Goal: Task Accomplishment & Management: Complete application form

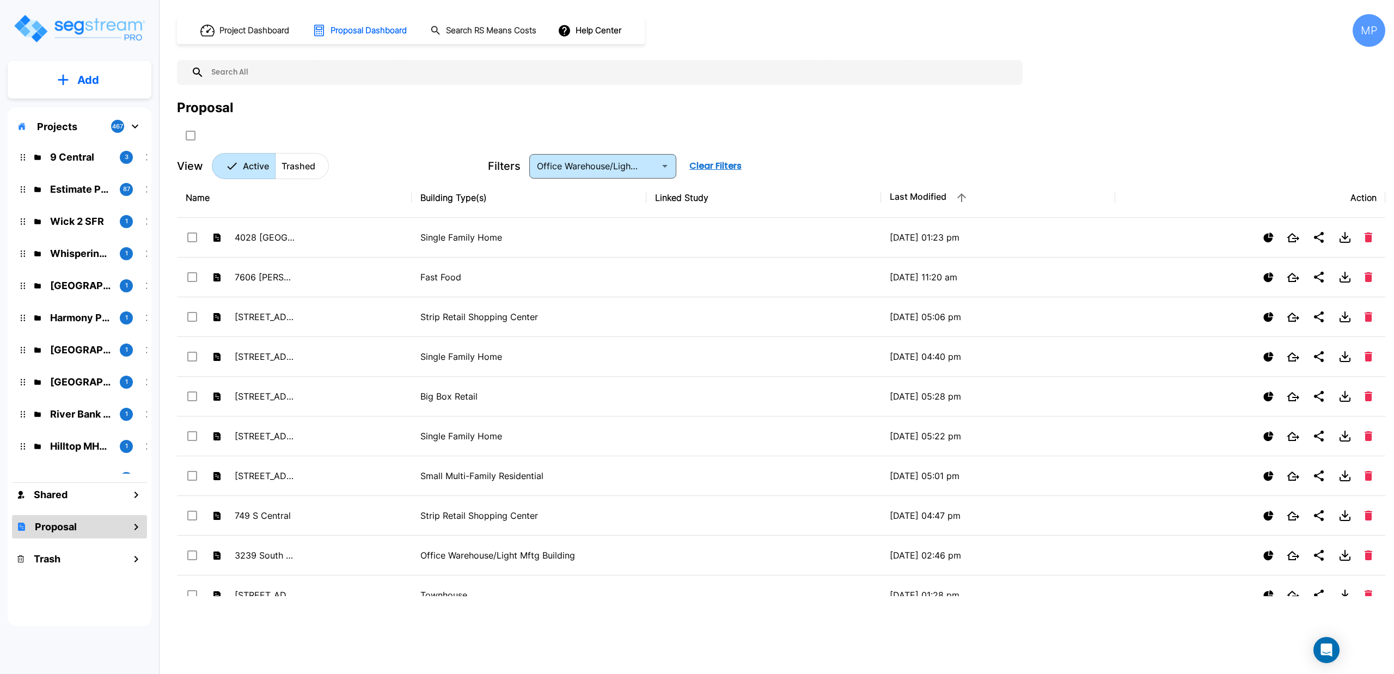
click at [57, 73] on button "Add" at bounding box center [80, 80] width 144 height 32
click at [76, 168] on p "Add Proposal" at bounding box center [86, 172] width 56 height 13
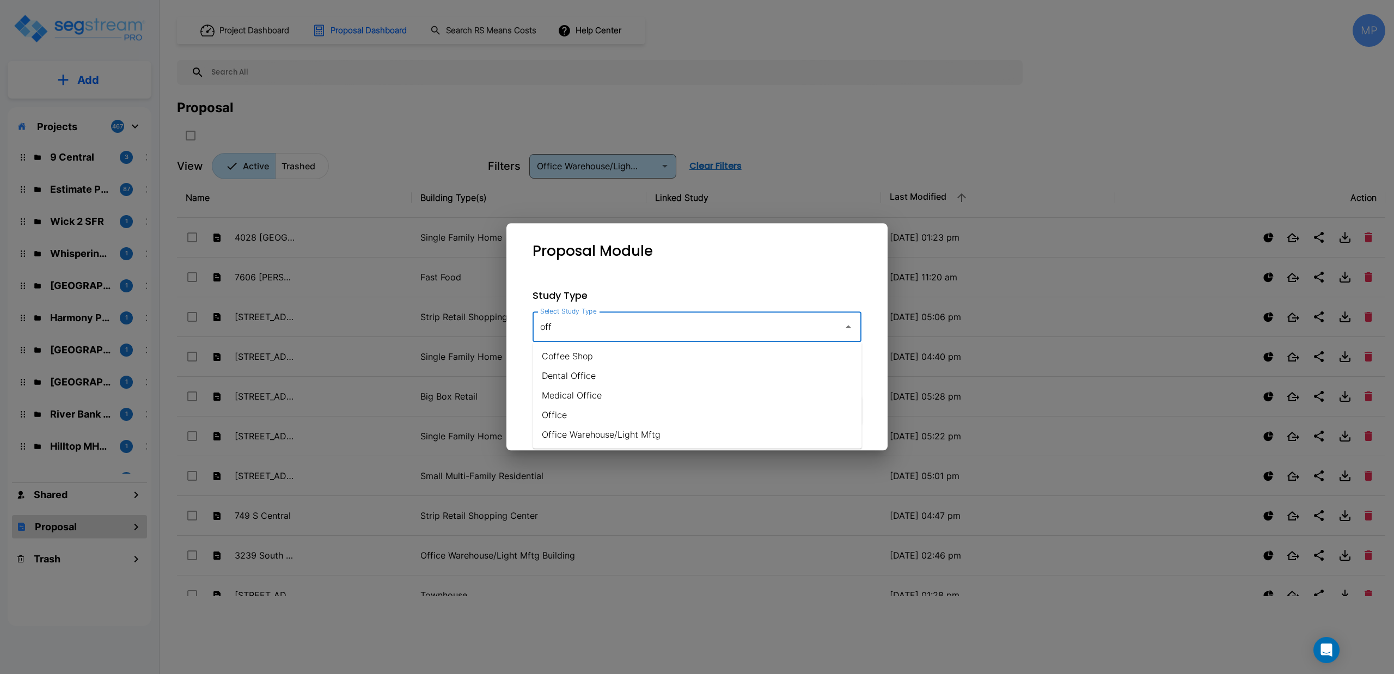
click at [591, 332] on input "off" at bounding box center [686, 326] width 296 height 21
click at [587, 359] on li "Commercial Condos - Interiors Only" at bounding box center [697, 356] width 329 height 20
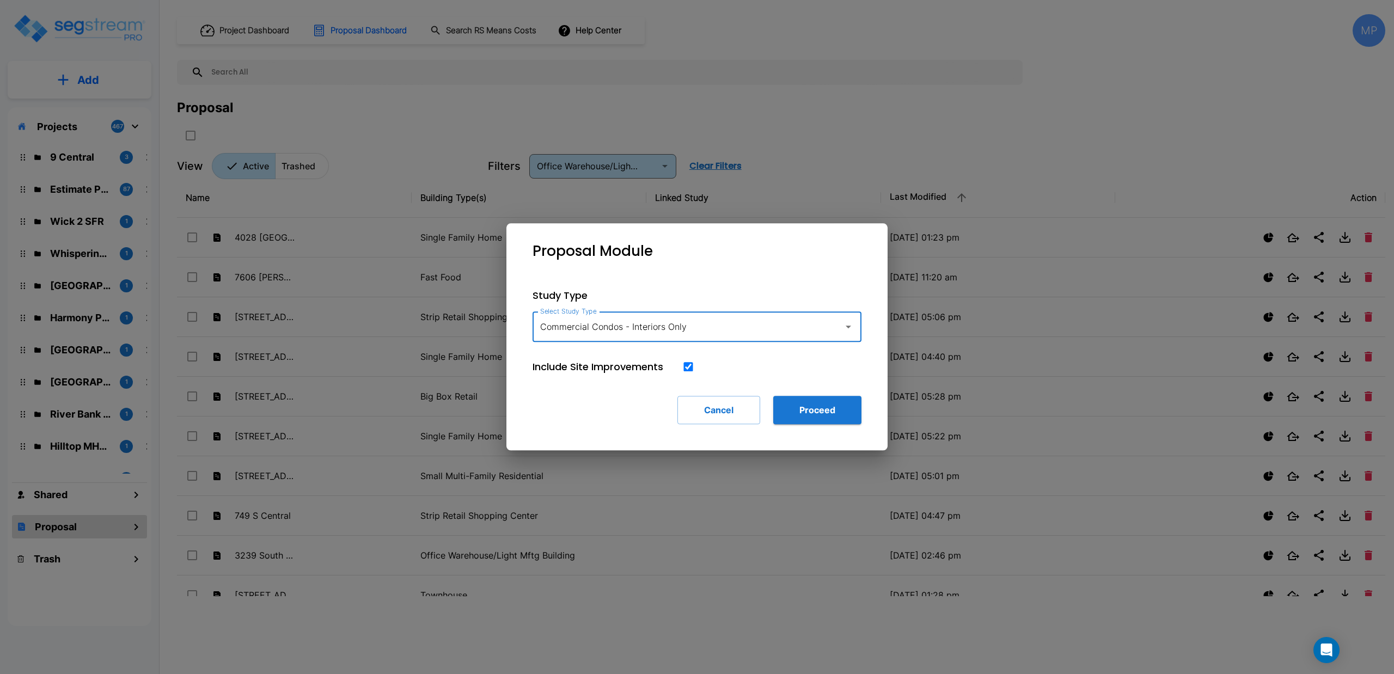
type input "Commercial Condos - Interiors Only"
click at [687, 367] on input "checkbox" at bounding box center [688, 366] width 11 height 9
checkbox input "false"
click at [791, 407] on button "Proceed" at bounding box center [817, 410] width 88 height 28
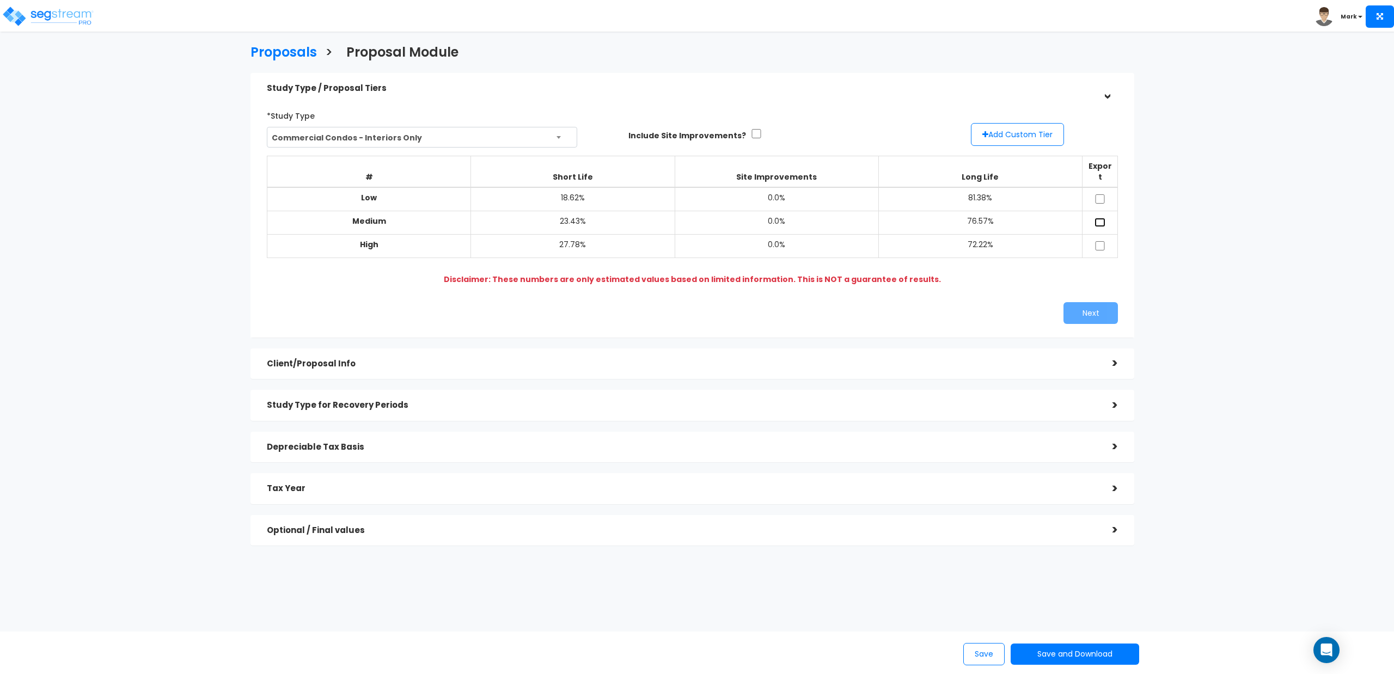
click at [1099, 218] on input "checkbox" at bounding box center [1100, 222] width 11 height 9
checkbox input "true"
click at [1084, 306] on button "Next" at bounding box center [1091, 313] width 54 height 22
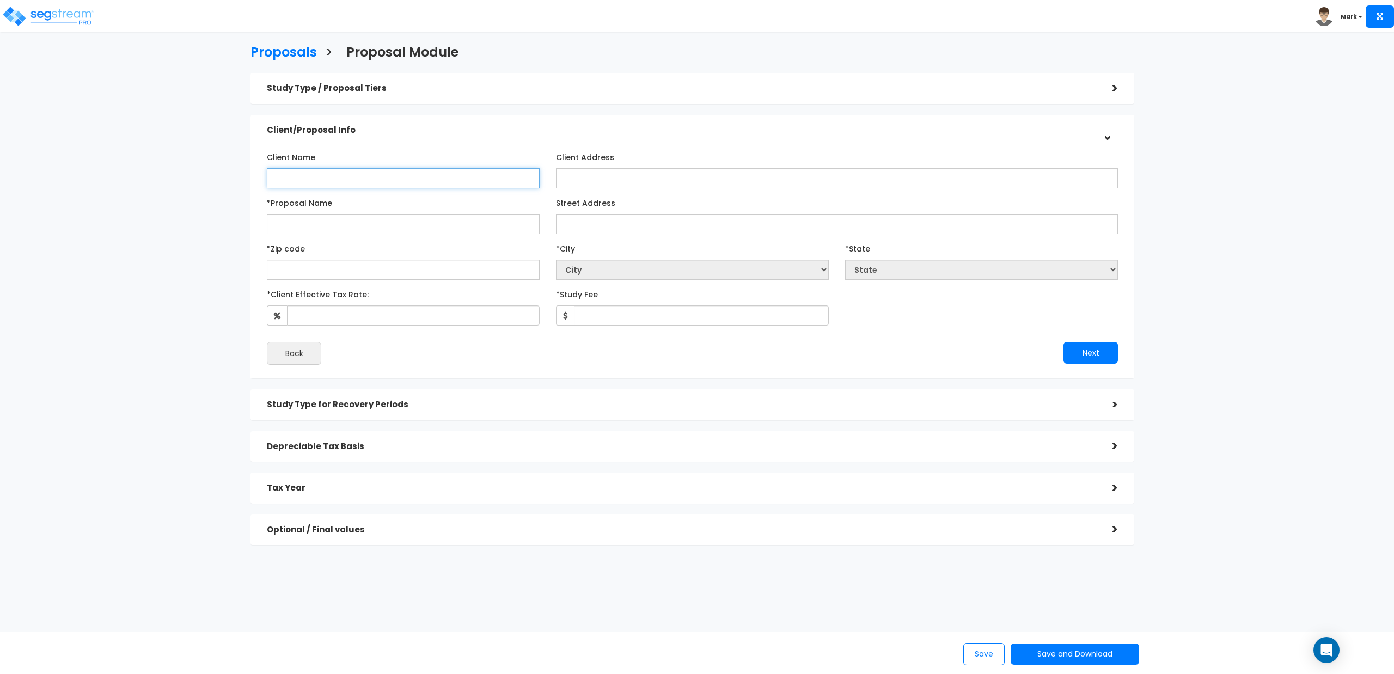
click at [370, 172] on input "Client Name" at bounding box center [403, 178] width 273 height 20
type input "[PERSON_NAME]"
type input "Windsor Condos"
type input "[STREET_ADDRESS]"
click at [433, 266] on input "text" at bounding box center [403, 270] width 273 height 20
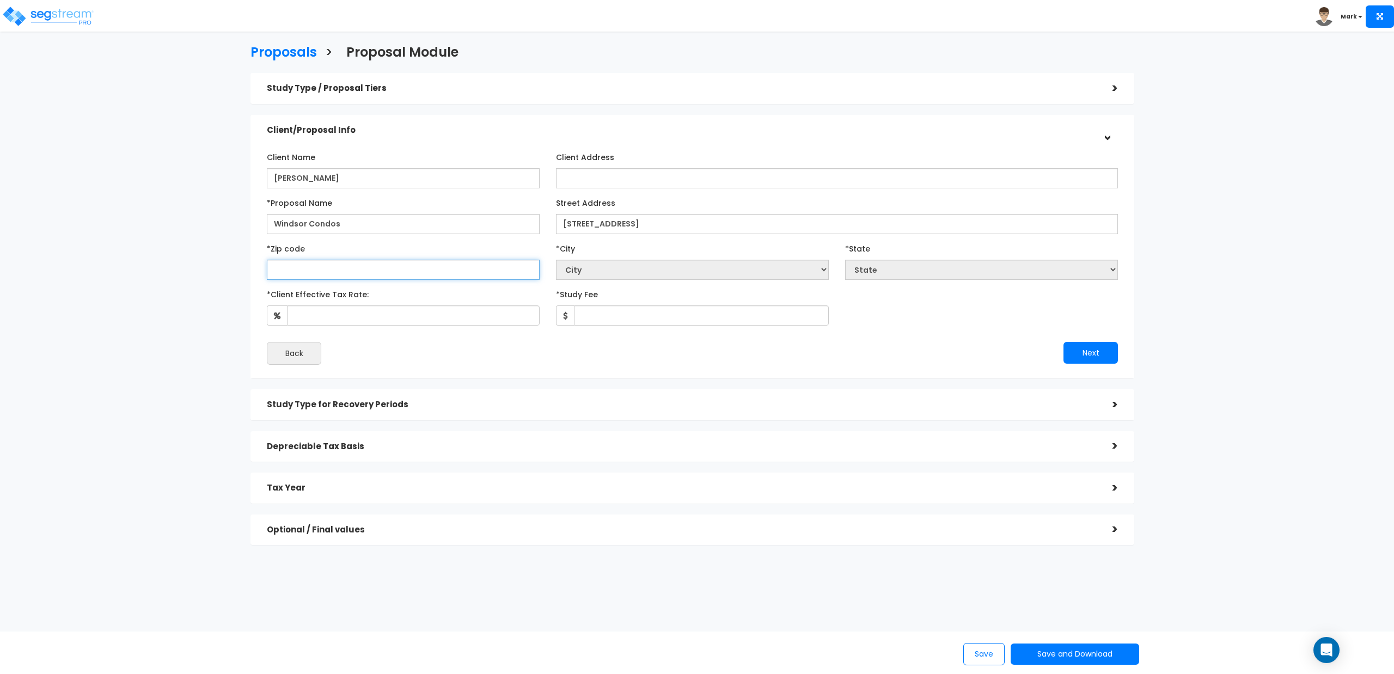
type input "2"
select select "DC"
type input "281"
select select "NC"
type input "28105"
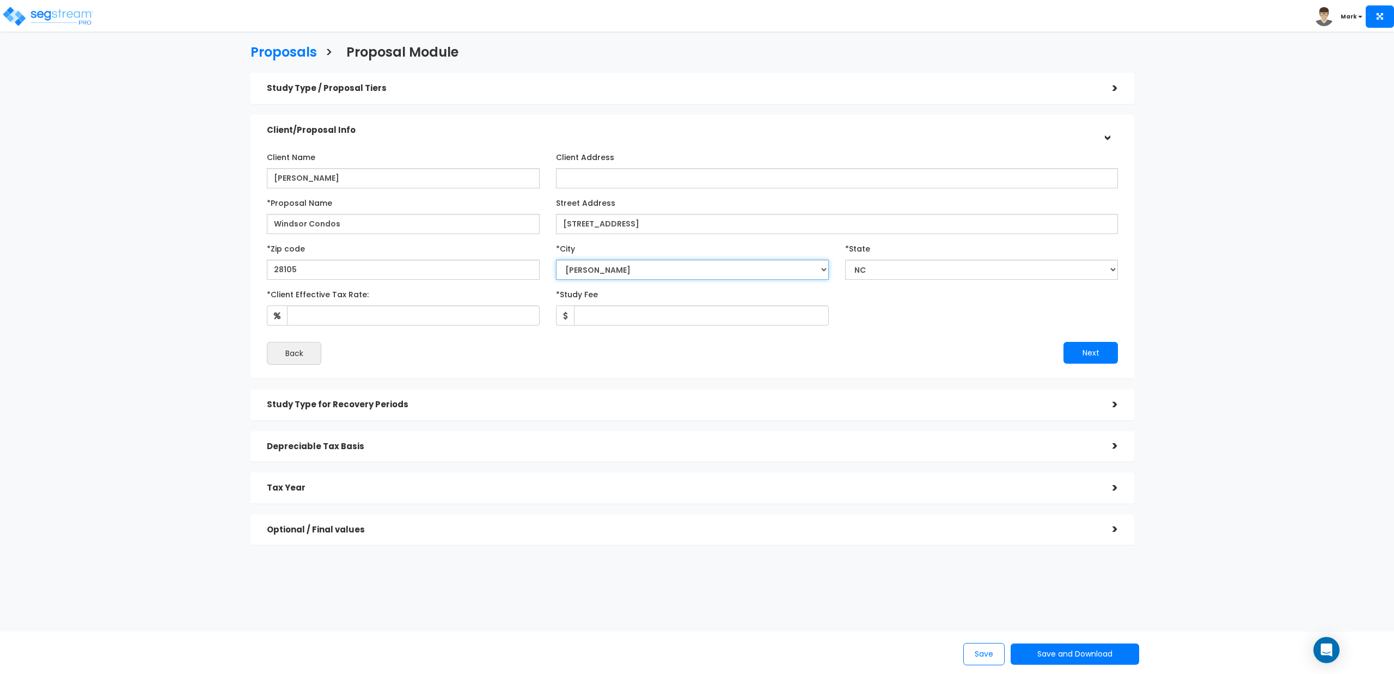
select select "Matthews"
click at [406, 319] on input "*Client Effective Tax Rate:" at bounding box center [413, 316] width 253 height 20
type input "30"
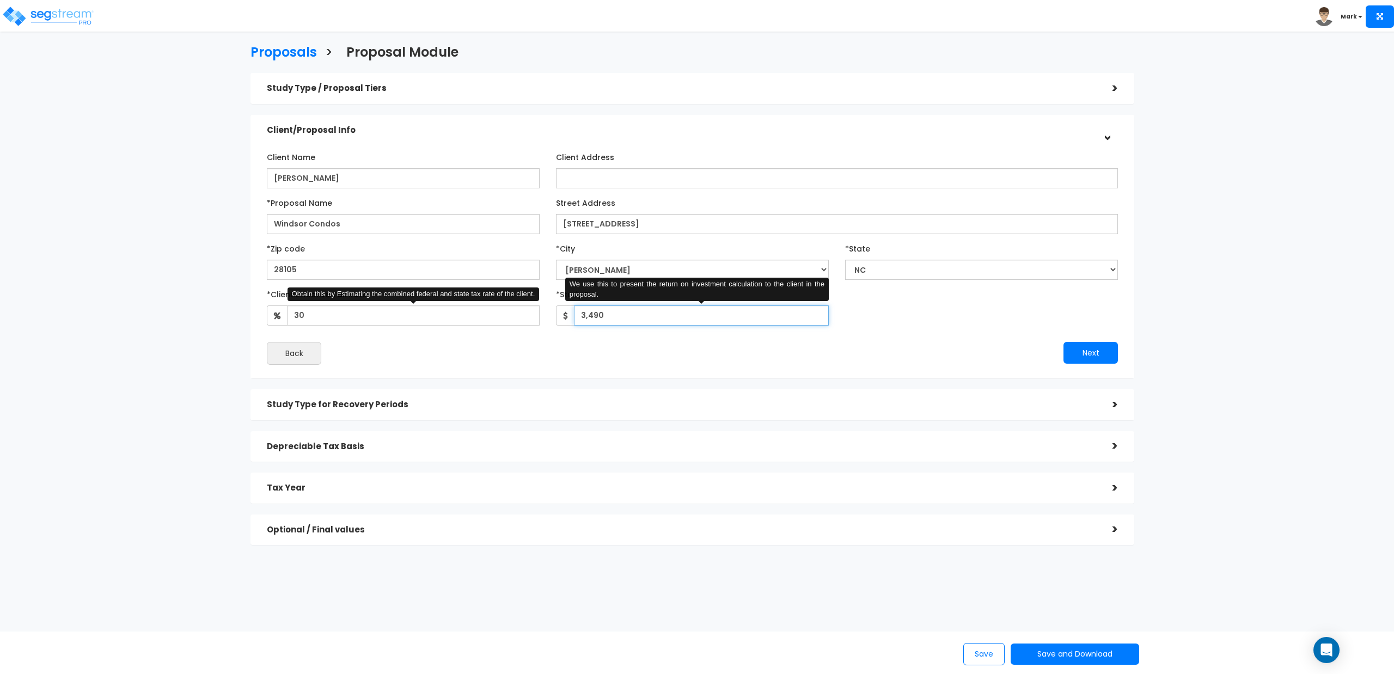
type input "3,490"
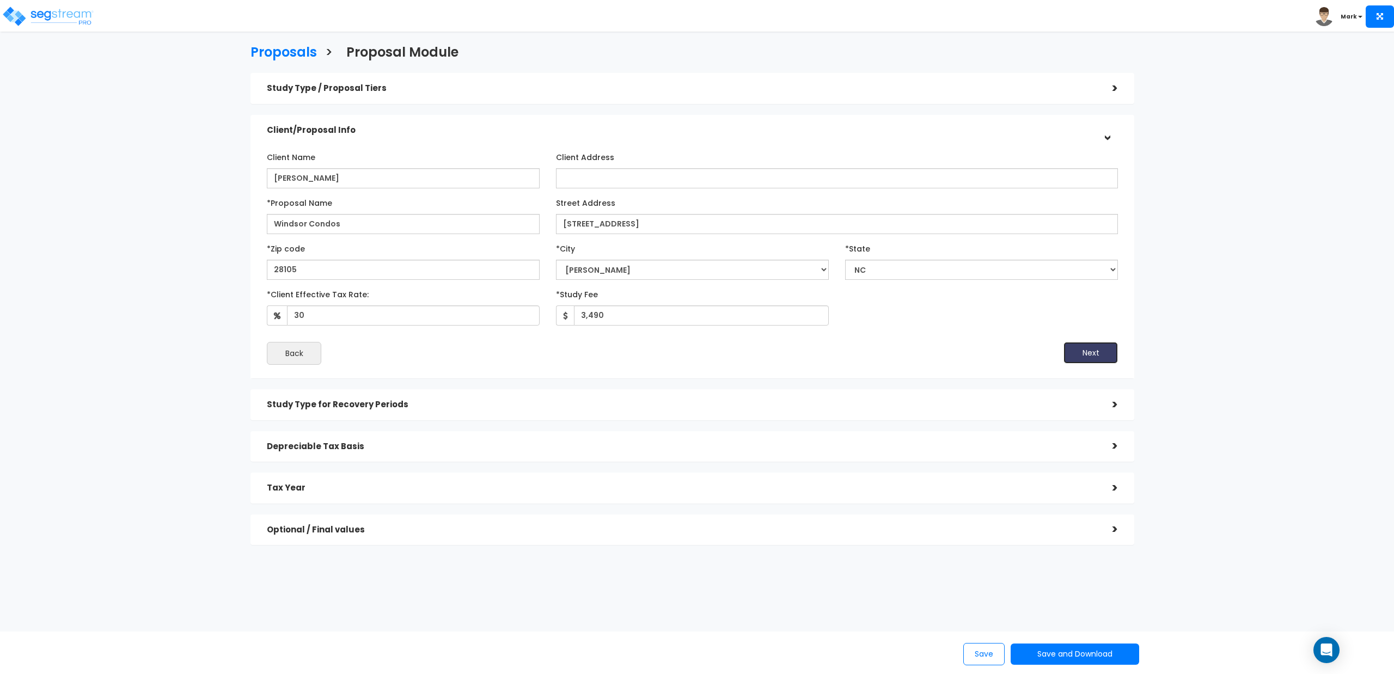
click at [1087, 356] on button "Next" at bounding box center [1091, 353] width 54 height 22
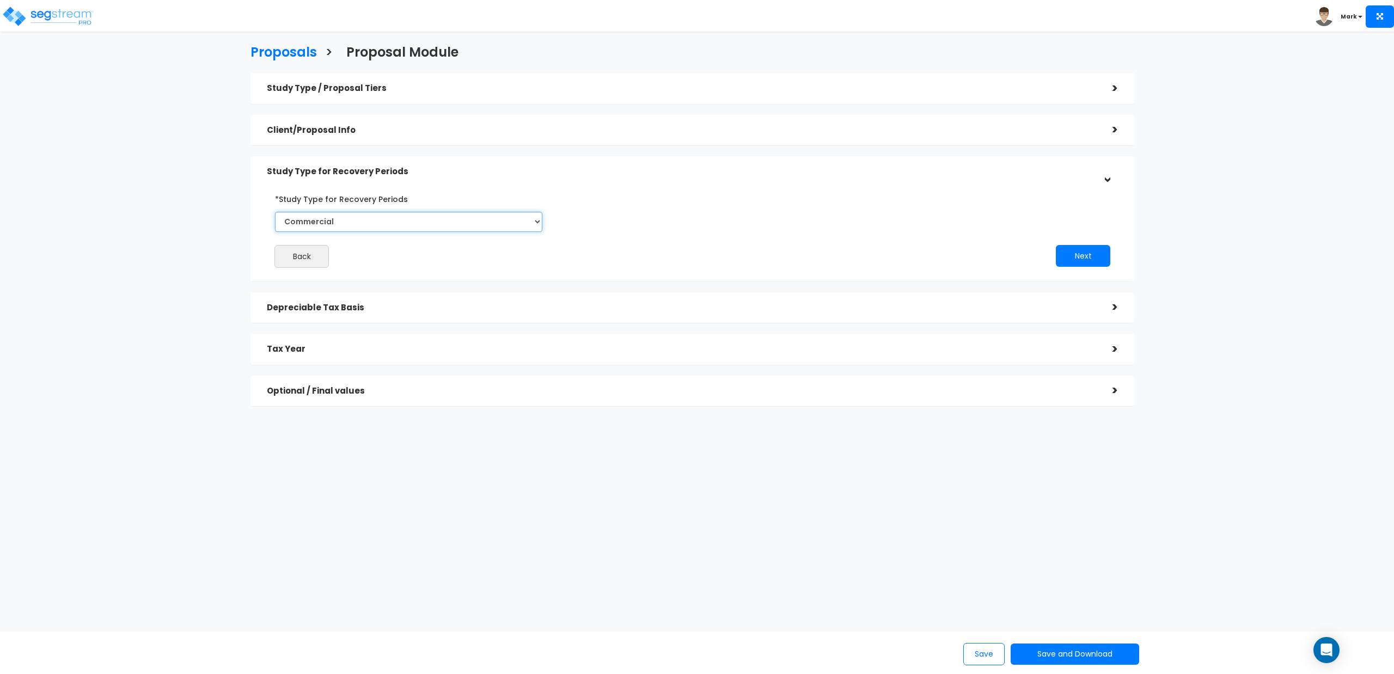
click at [428, 219] on select "Commercial Residential" at bounding box center [408, 222] width 267 height 20
click at [1072, 253] on button "Next" at bounding box center [1083, 256] width 54 height 22
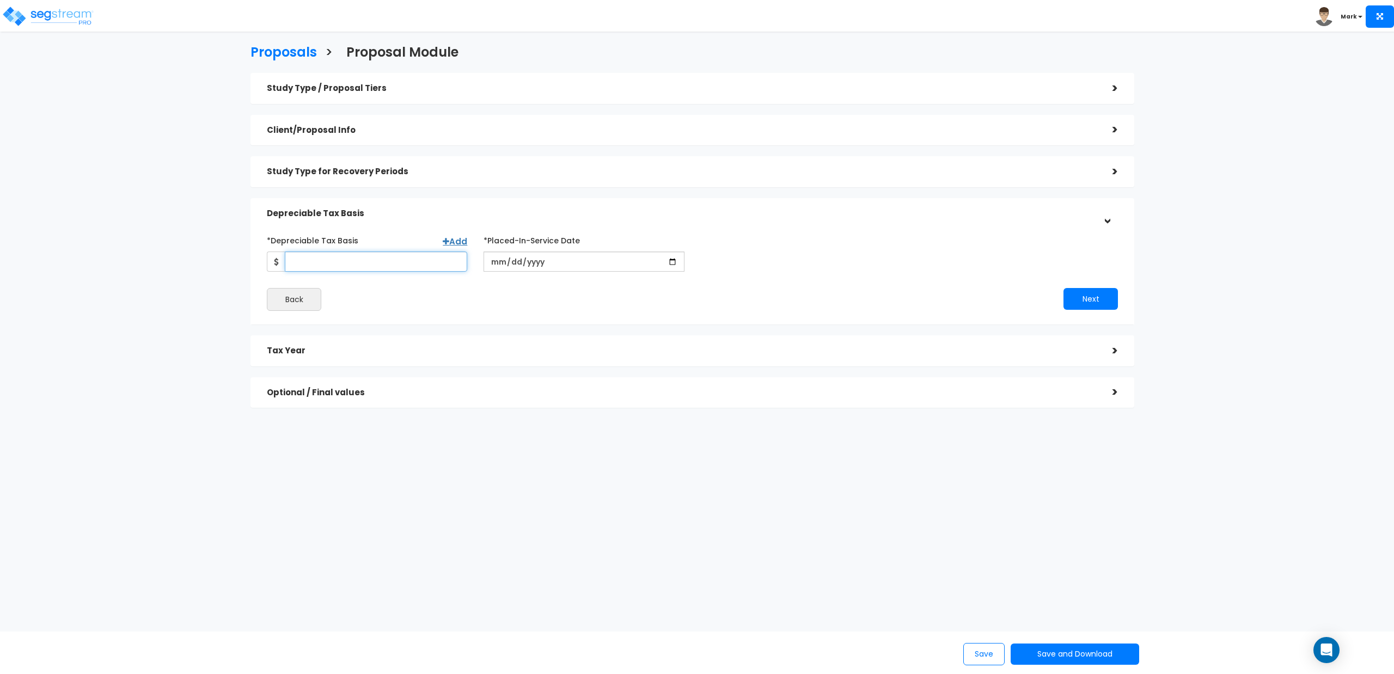
click at [411, 262] on input "*Depreciable Tax Basis" at bounding box center [376, 262] width 182 height 20
type input "1,553,745"
type input "2022-09-01"
click at [882, 301] on div "Next" at bounding box center [909, 299] width 433 height 22
click at [1088, 302] on button "Next" at bounding box center [1091, 299] width 54 height 22
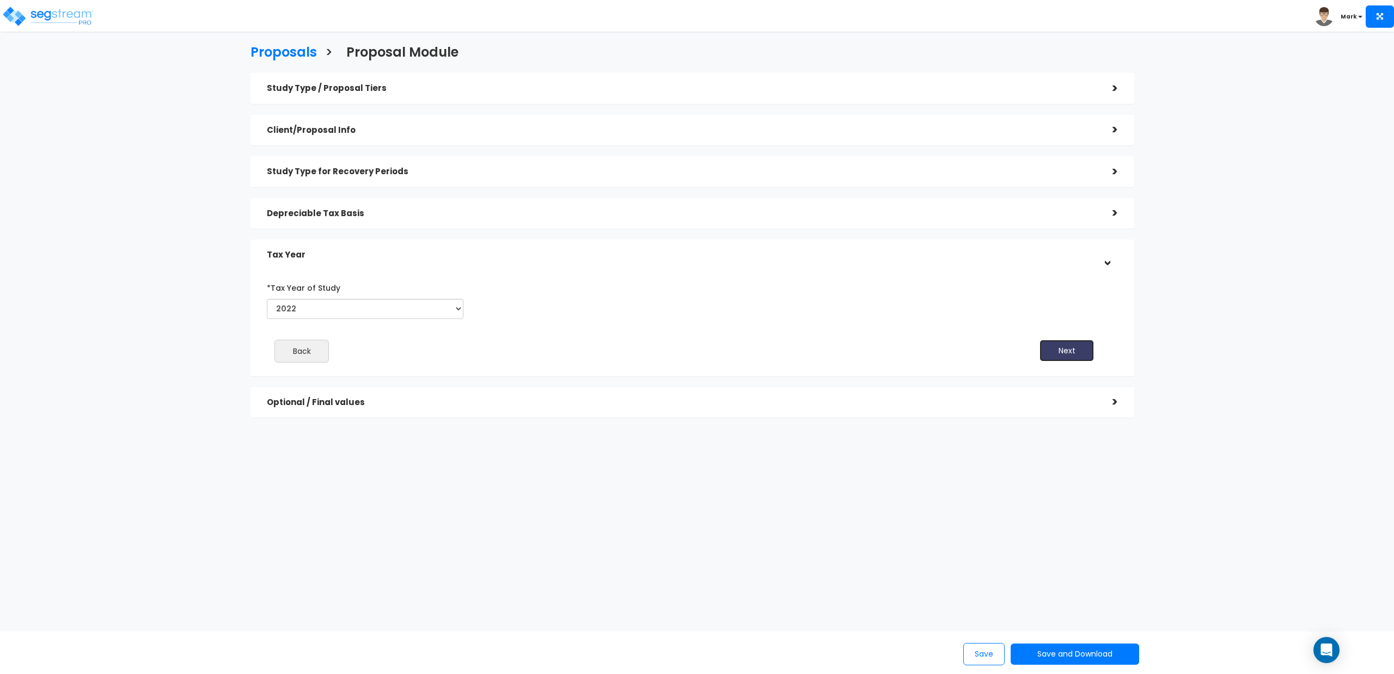
click at [1062, 351] on button "Next" at bounding box center [1067, 351] width 54 height 22
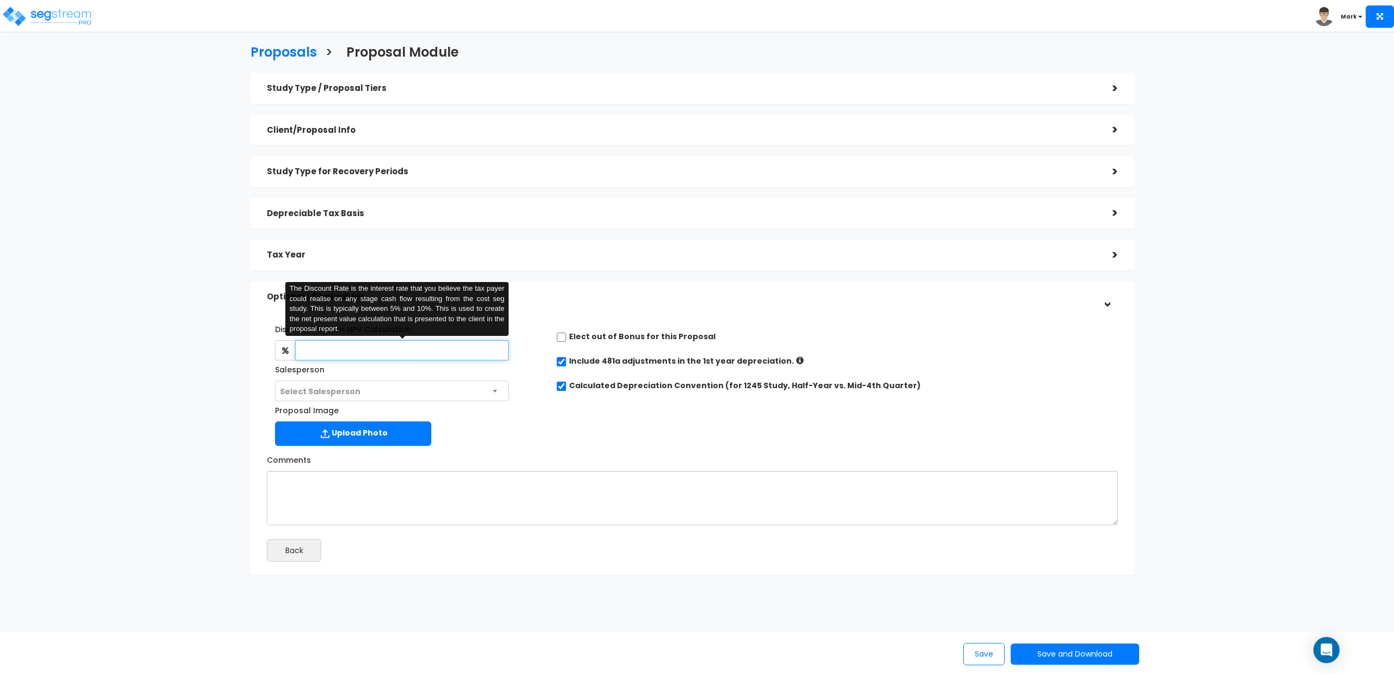
click at [382, 349] on input "text" at bounding box center [401, 350] width 213 height 20
click at [536, 353] on div "Discount Rate for NPV Calculation: 0 The Discount Rate is the interest rate tha…" at bounding box center [403, 385] width 289 height 131
drag, startPoint x: 367, startPoint y: 353, endPoint x: 244, endPoint y: 357, distance: 123.1
click at [244, 357] on div "Study Type / Proposal Tiers > *Study Type Commercial Condos - Interiors Only As…" at bounding box center [692, 330] width 900 height 524
type input "4.5"
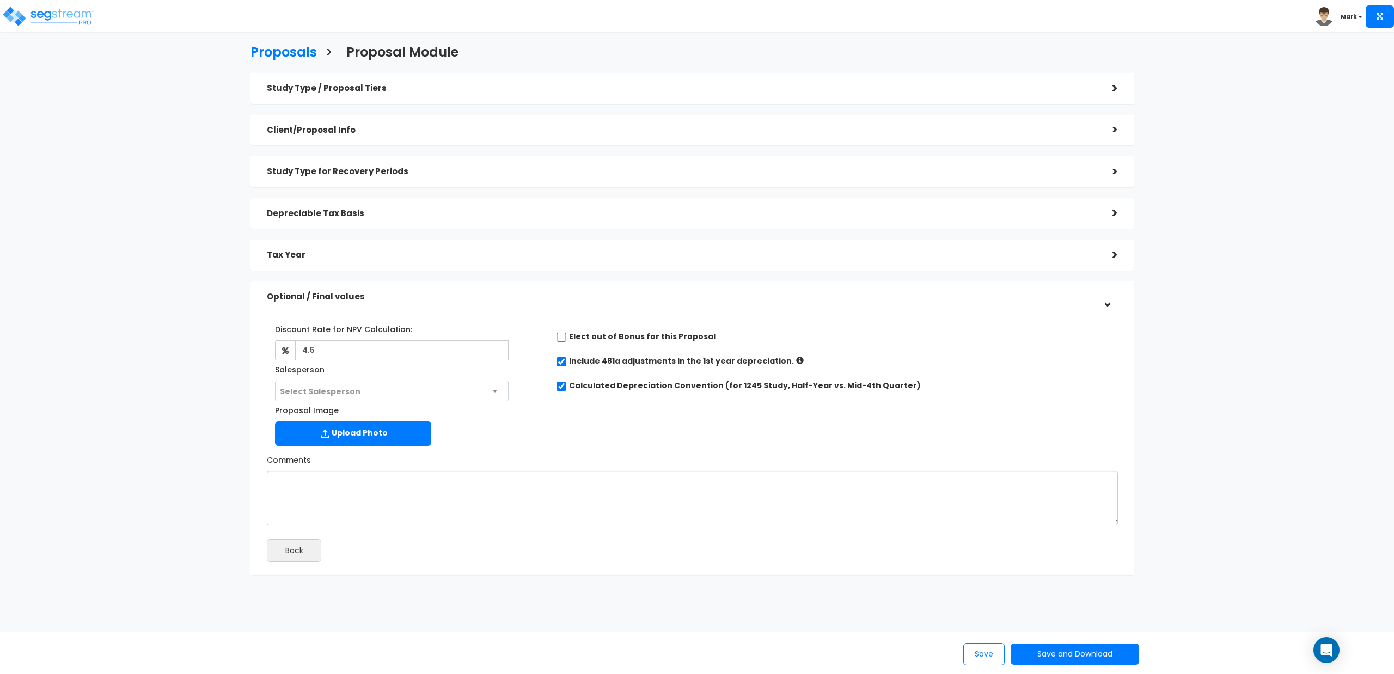
click at [547, 422] on div "Discount Rate for NPV Calculation: 4.5 The Discount Rate is the interest rate t…" at bounding box center [403, 385] width 289 height 131
click at [796, 358] on icon at bounding box center [800, 361] width 8 height 8
click at [796, 360] on icon at bounding box center [800, 361] width 8 height 8
click at [1048, 655] on button "Save and Download" at bounding box center [1075, 654] width 129 height 21
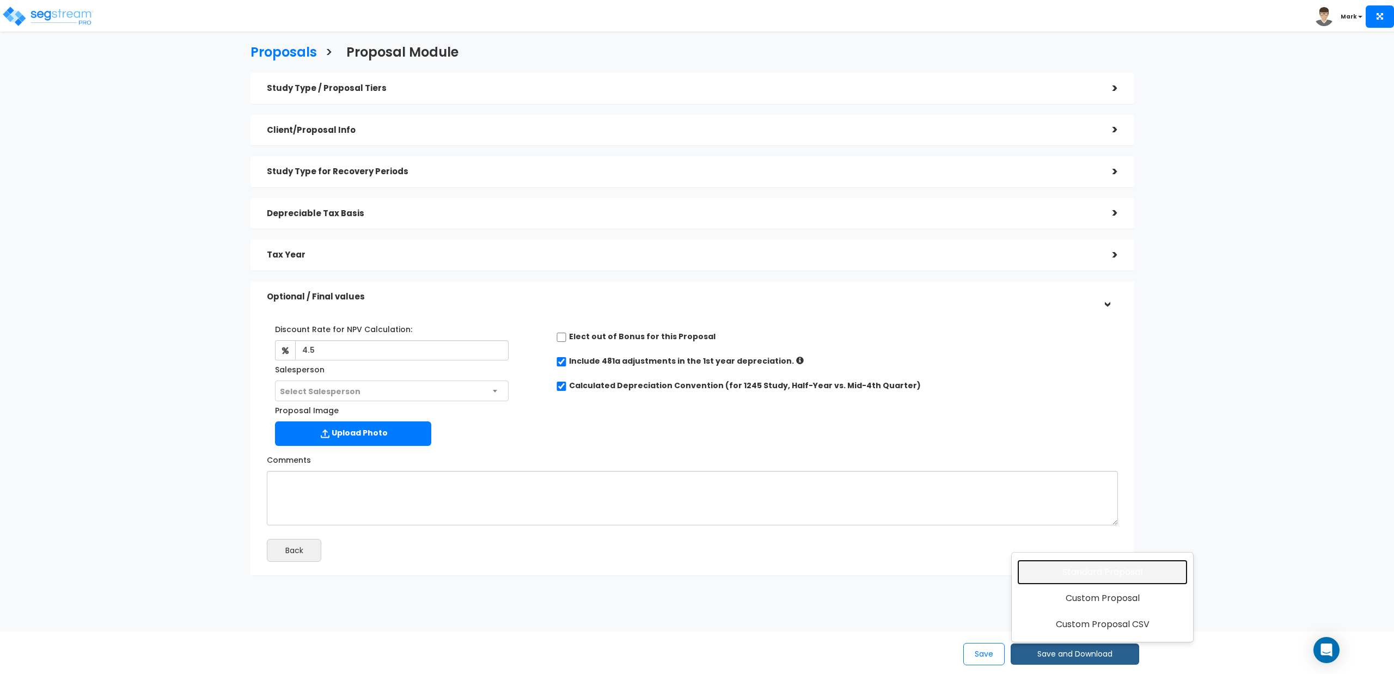
click at [1086, 572] on link "Standard Proposal" at bounding box center [1102, 572] width 170 height 25
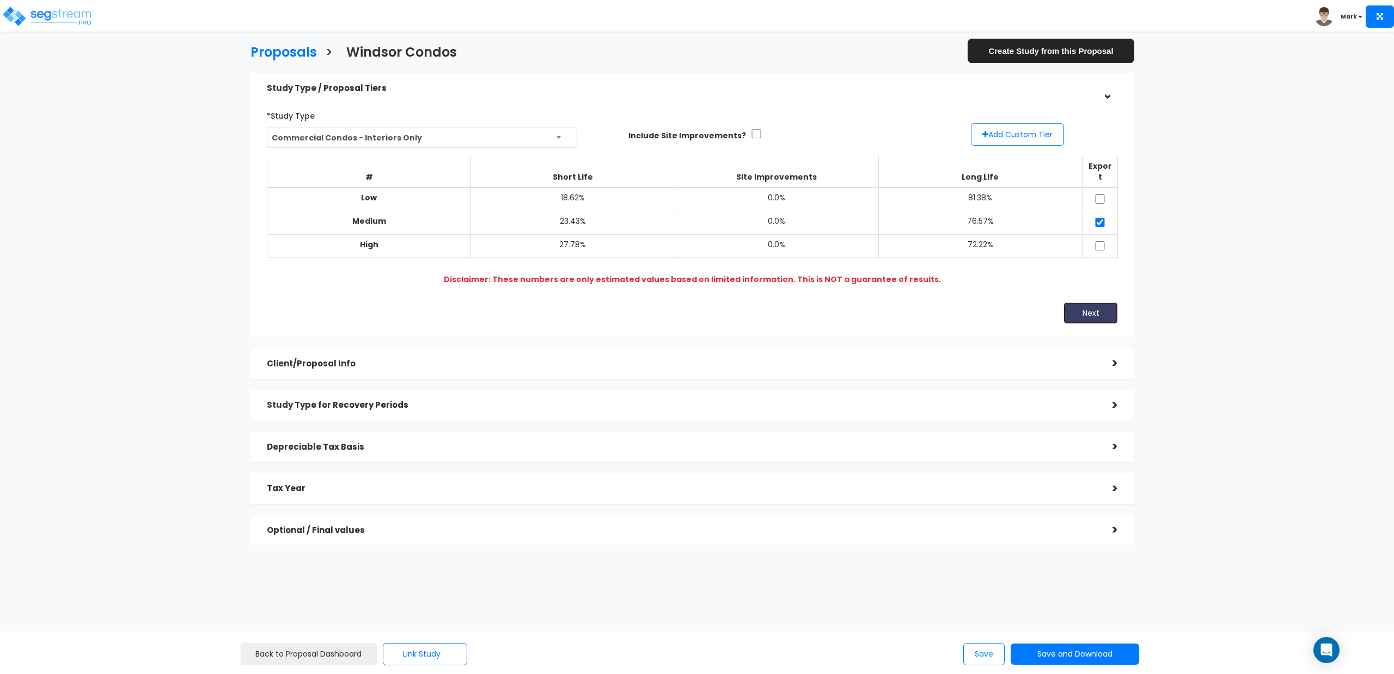
click at [1084, 302] on button "Next" at bounding box center [1091, 313] width 54 height 22
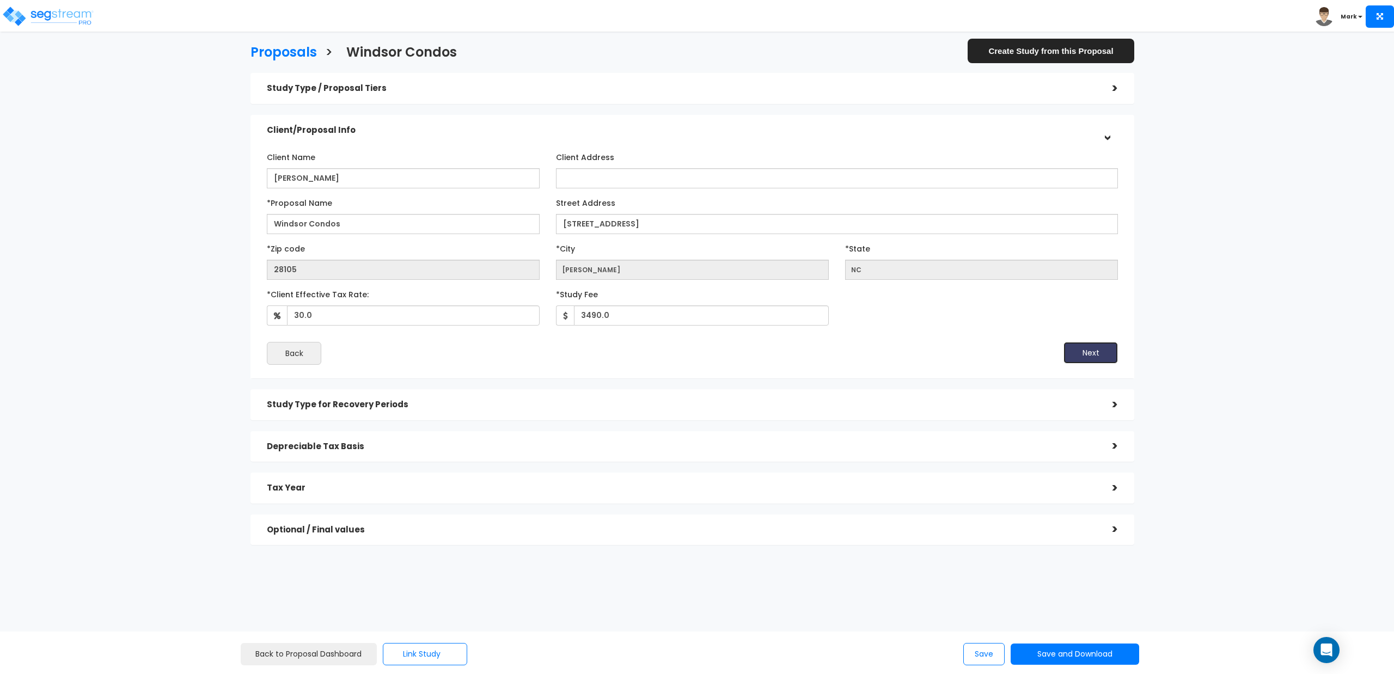
click at [1083, 355] on button "Next" at bounding box center [1091, 353] width 54 height 22
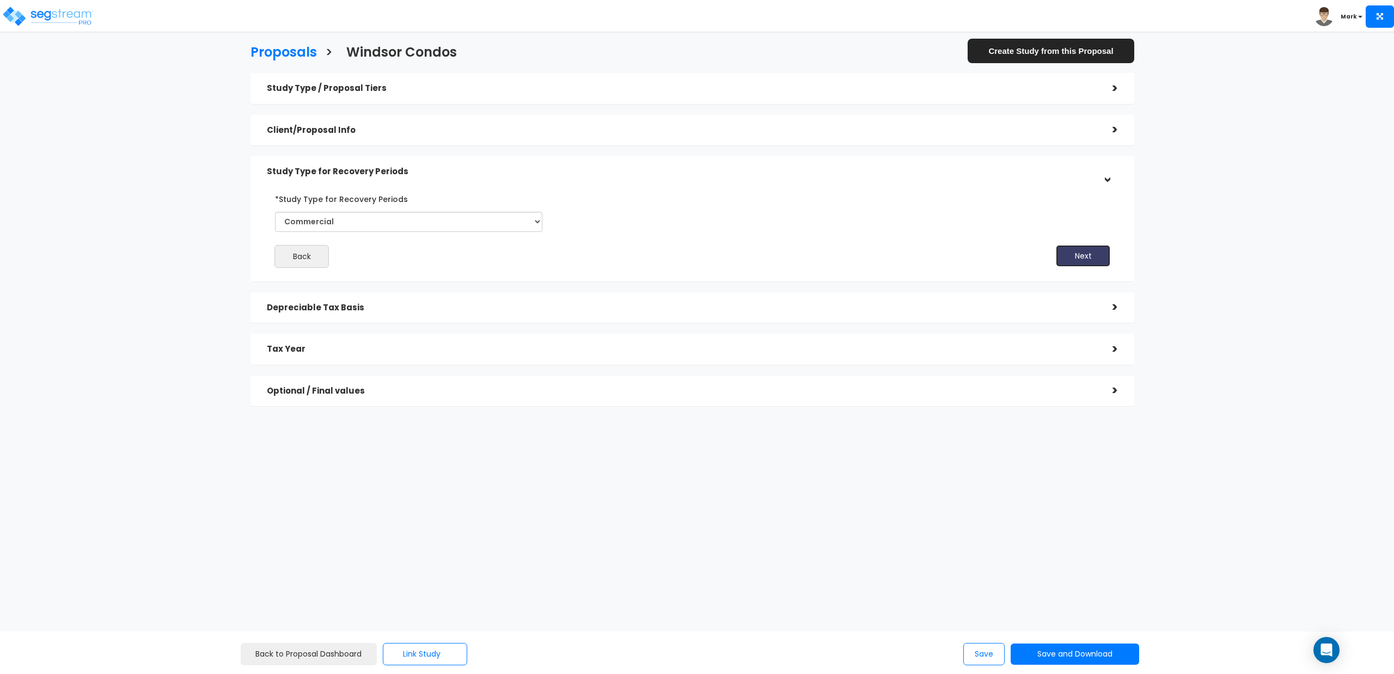
click at [1075, 260] on button "Next" at bounding box center [1083, 256] width 54 height 22
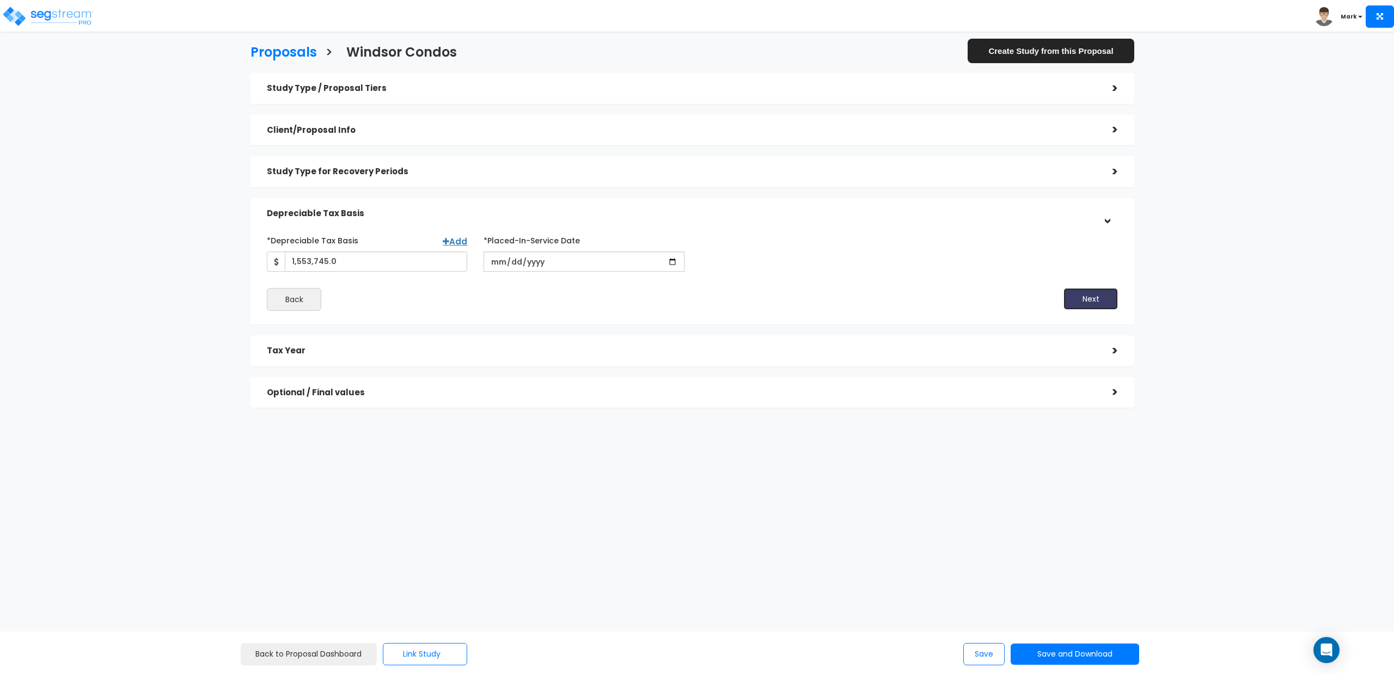
click at [1080, 296] on button "Next" at bounding box center [1091, 299] width 54 height 22
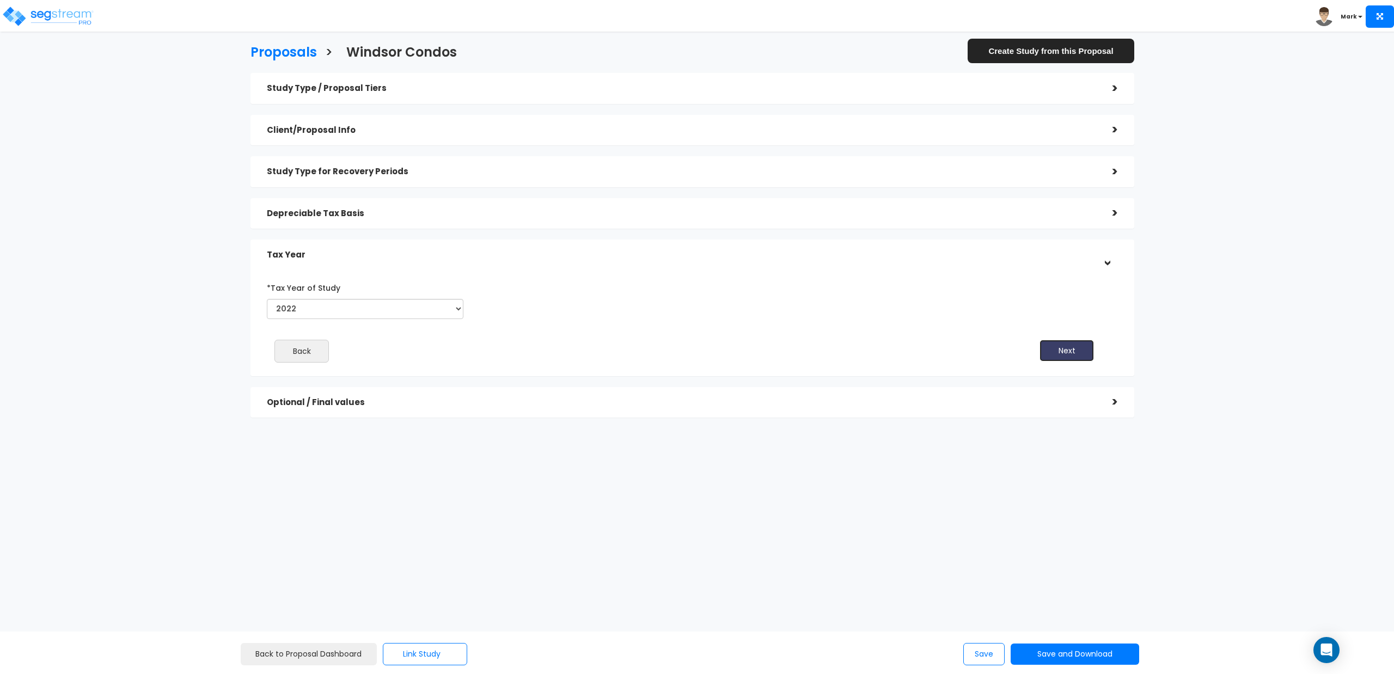
click at [1066, 349] on button "Next" at bounding box center [1067, 351] width 54 height 22
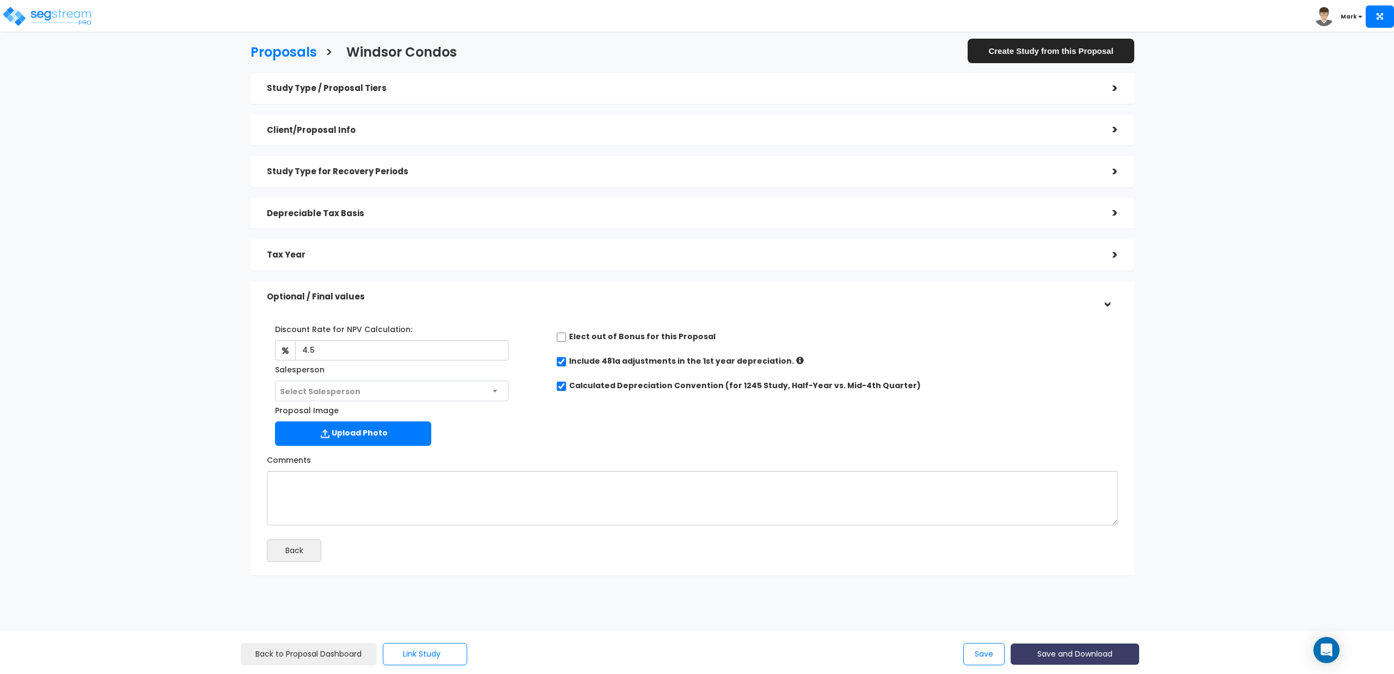
click at [1057, 656] on button "Save and Download" at bounding box center [1075, 654] width 129 height 21
click at [1074, 573] on link "Standard Proposal" at bounding box center [1102, 572] width 170 height 25
click at [299, 259] on h5 "Tax Year" at bounding box center [681, 255] width 829 height 9
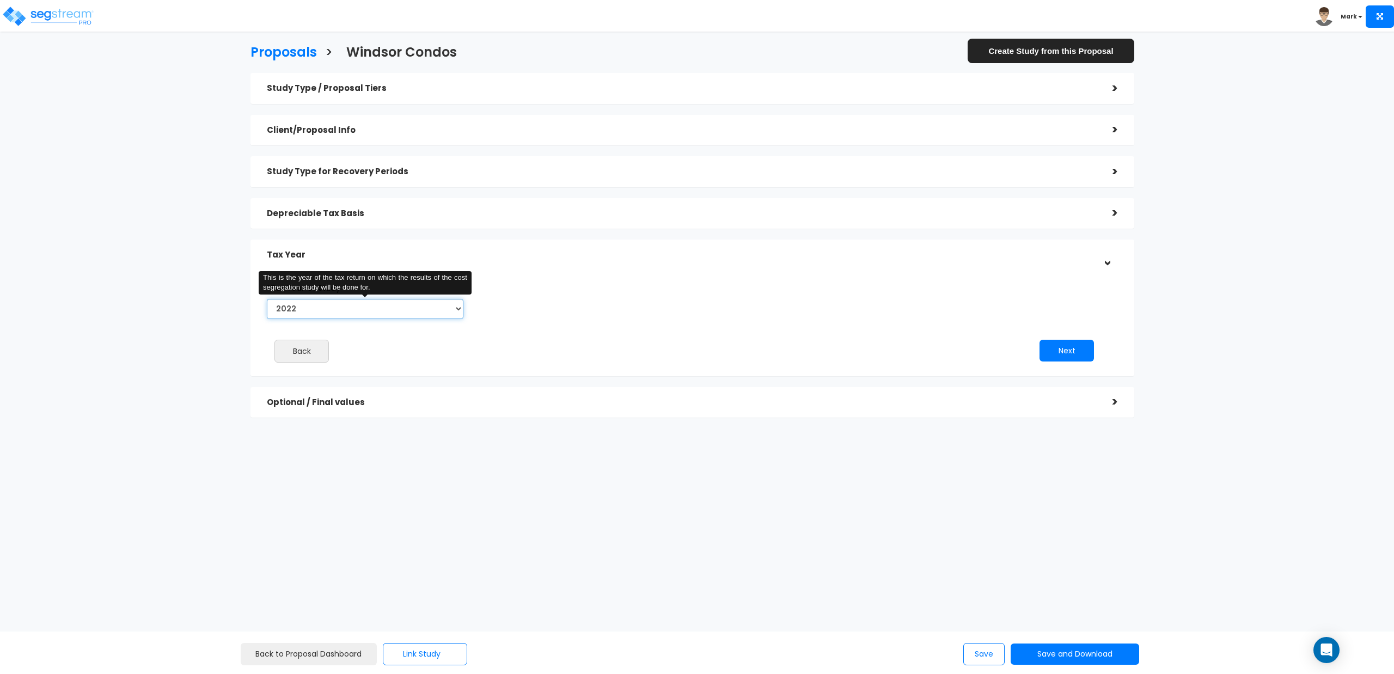
click at [304, 312] on select "2022 2023 2024 2025 2026" at bounding box center [365, 309] width 197 height 20
click at [334, 209] on h5 "Depreciable Tax Basis" at bounding box center [681, 213] width 829 height 9
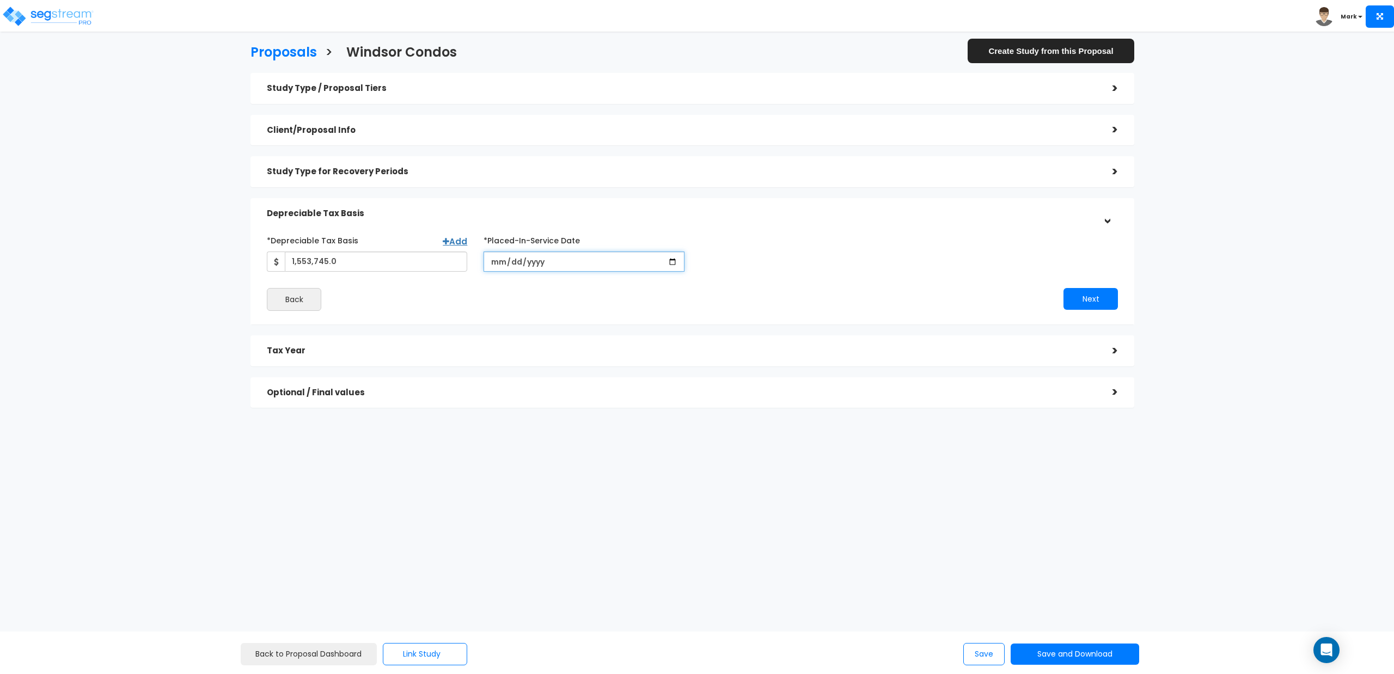
click at [542, 262] on input "2022-09-01" at bounding box center [584, 262] width 200 height 20
type input "0200-10-12"
click at [497, 266] on input "date" at bounding box center [584, 262] width 200 height 20
type input "2020-01-01"
click at [1099, 296] on button "Next" at bounding box center [1091, 299] width 54 height 22
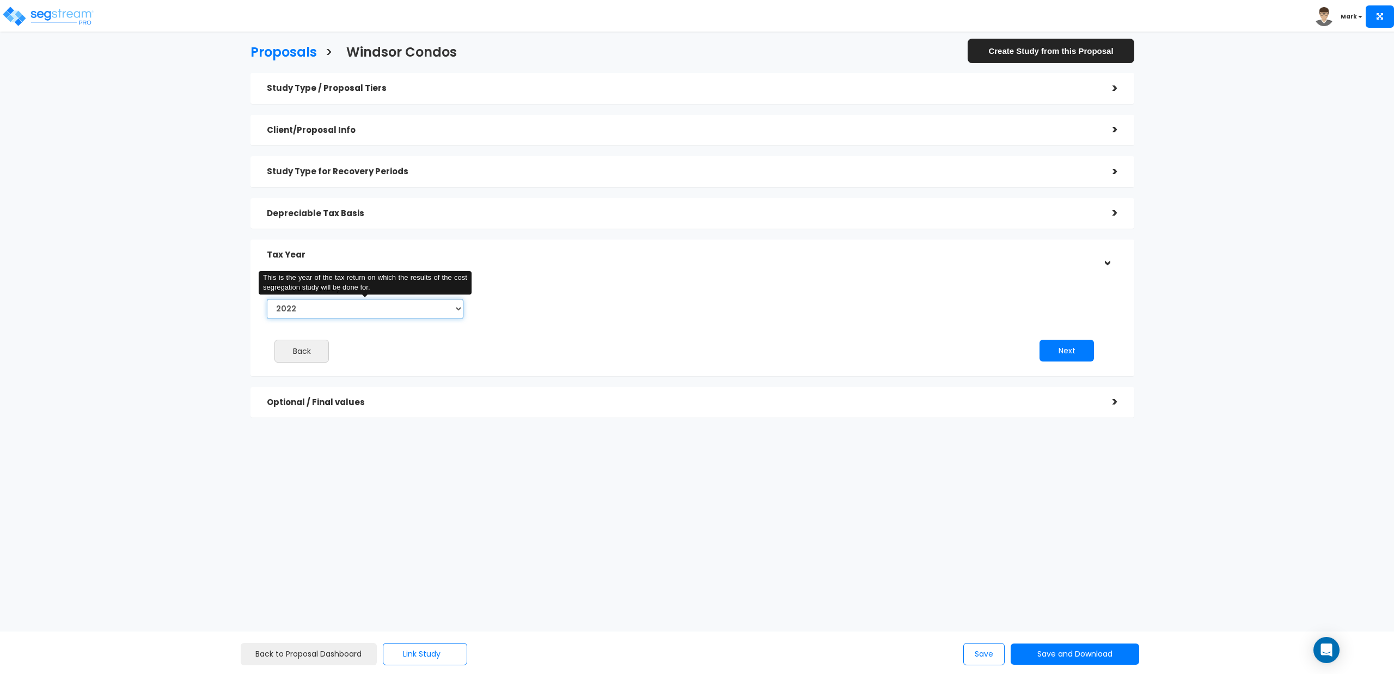
click at [315, 310] on select "2019 2020 2021 2022 2023 2024 2025 2026" at bounding box center [365, 309] width 197 height 20
select select "2020"
click at [267, 299] on select "2019 2020 2021 2022 2023 2024 2025 2026" at bounding box center [365, 309] width 197 height 20
click at [1068, 353] on button "Next" at bounding box center [1067, 351] width 54 height 22
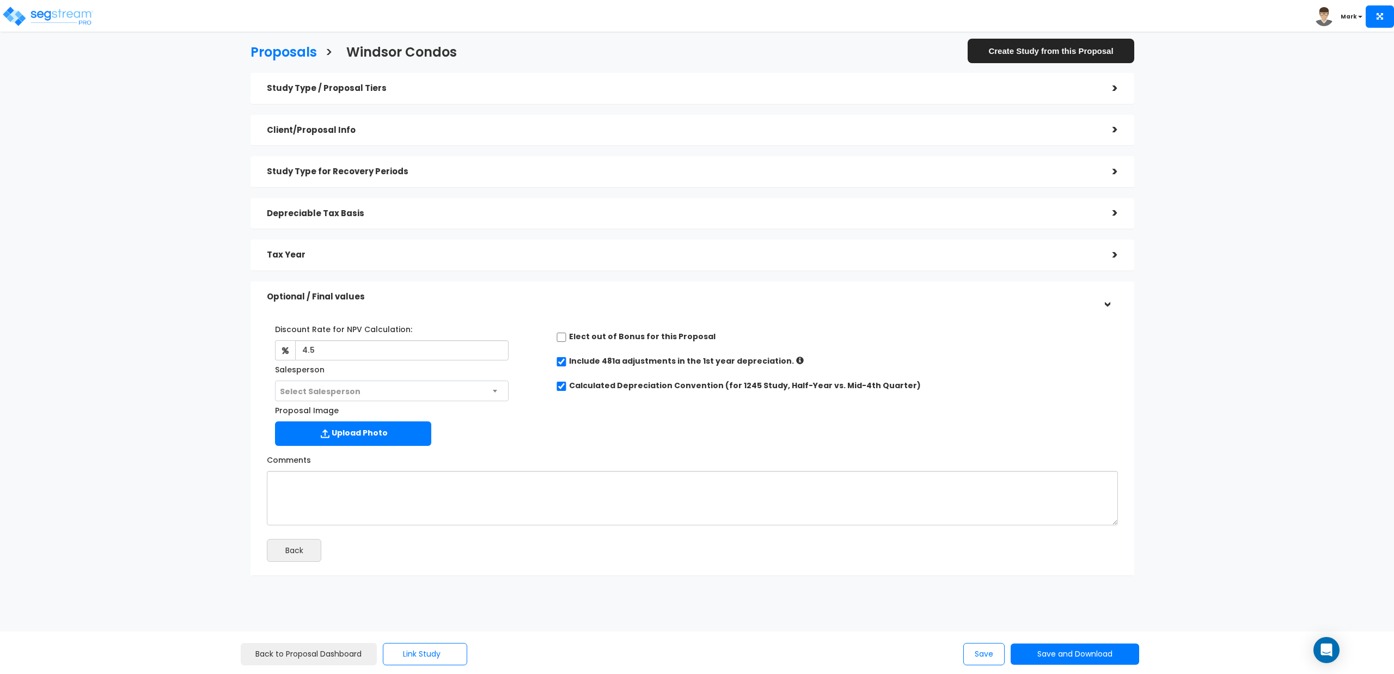
click at [796, 361] on icon at bounding box center [800, 361] width 8 height 8
click at [1059, 656] on button "Save and Download" at bounding box center [1075, 654] width 129 height 21
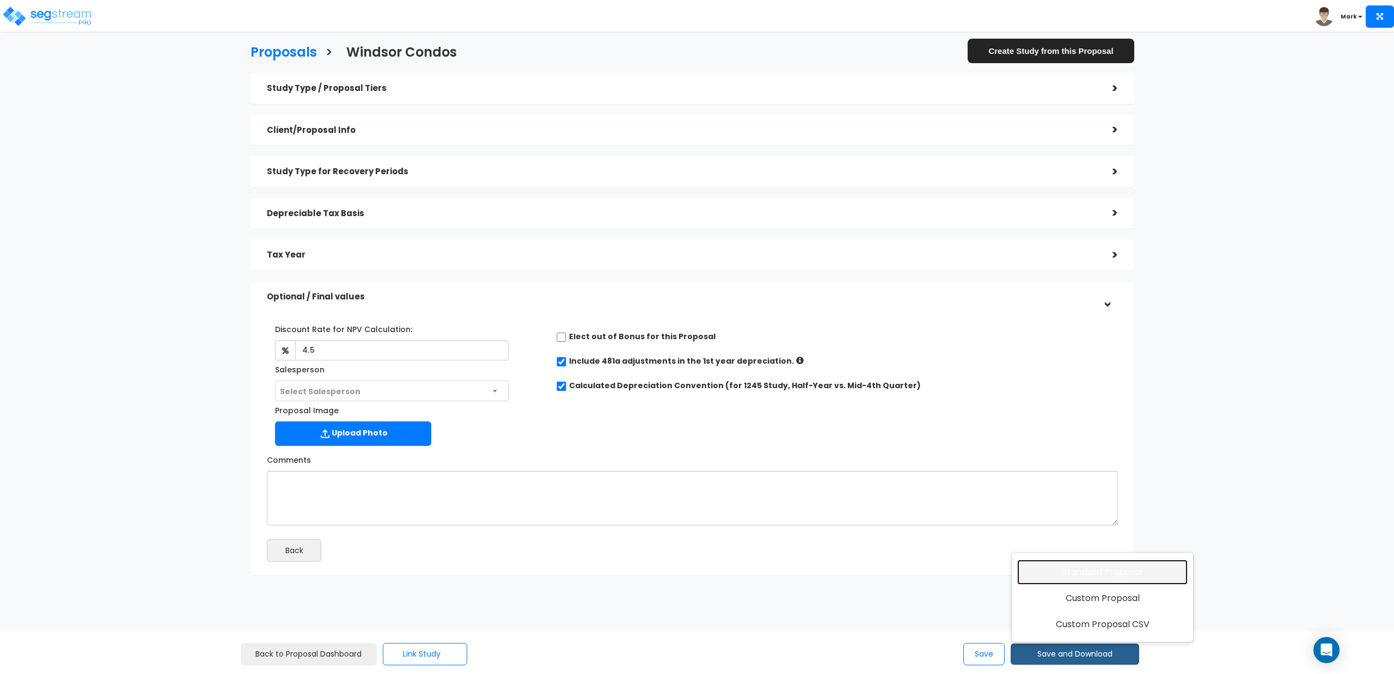
click at [1079, 573] on link "Standard Proposal" at bounding box center [1102, 572] width 170 height 25
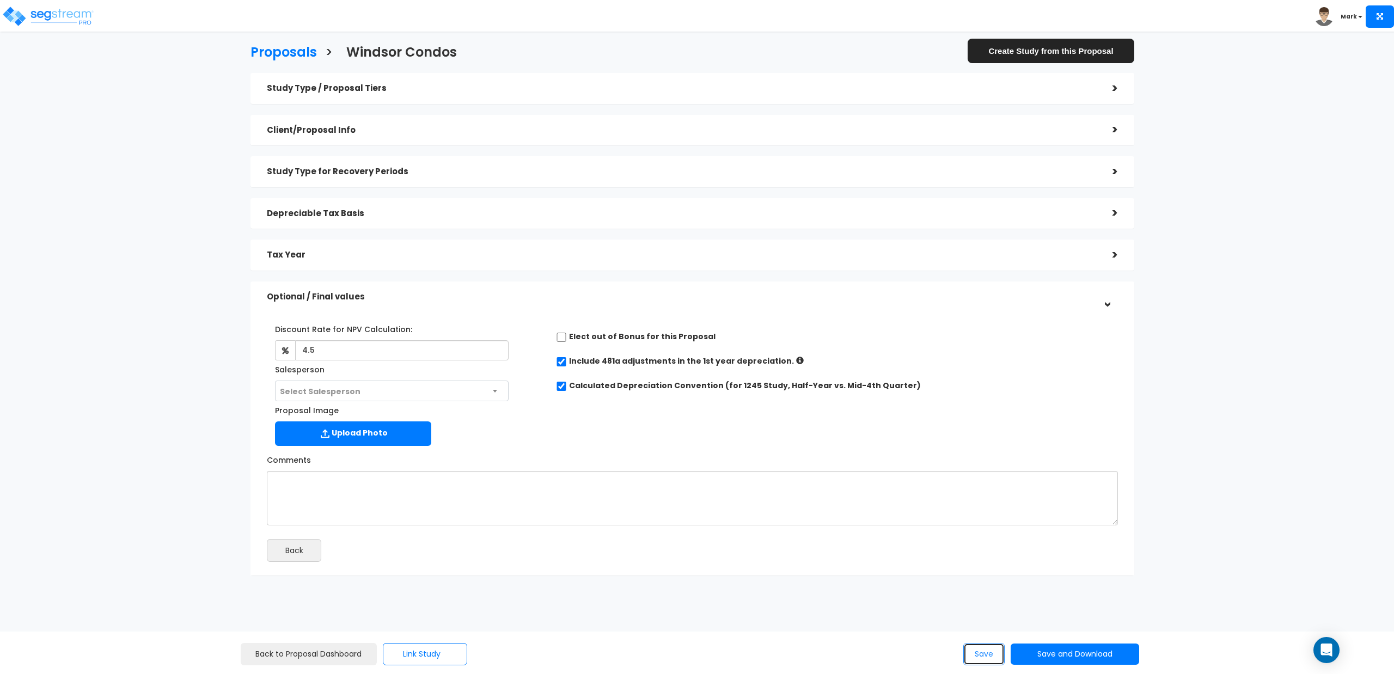
click at [986, 658] on button "Save" at bounding box center [983, 654] width 41 height 22
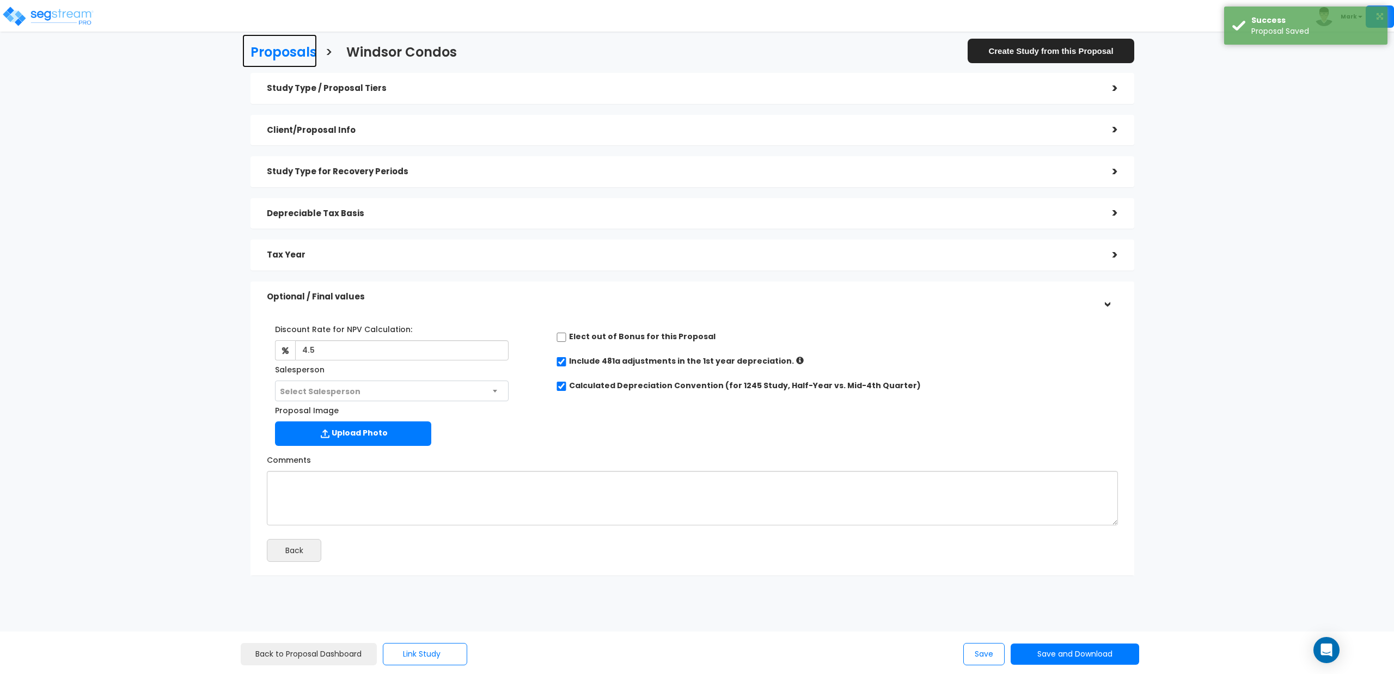
click at [277, 51] on h3 "Proposals" at bounding box center [284, 53] width 66 height 17
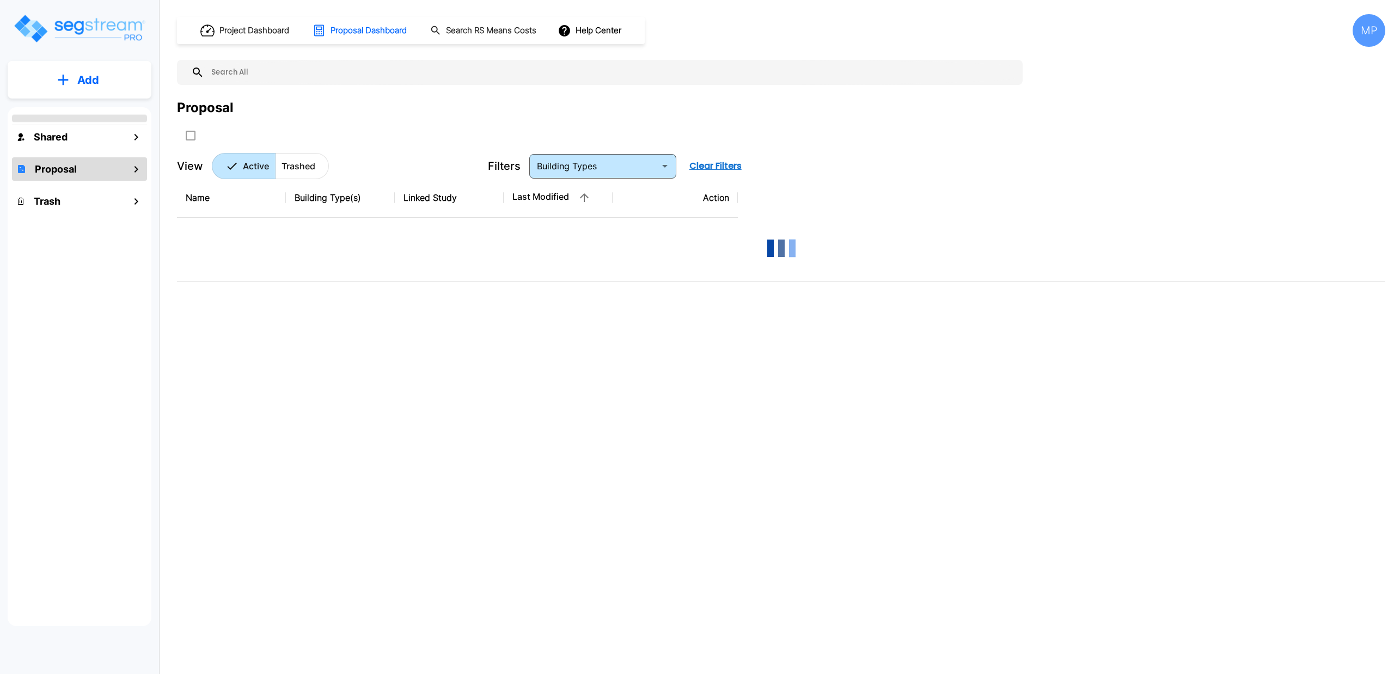
type input "Office Warehouse/Light Mftg Building"
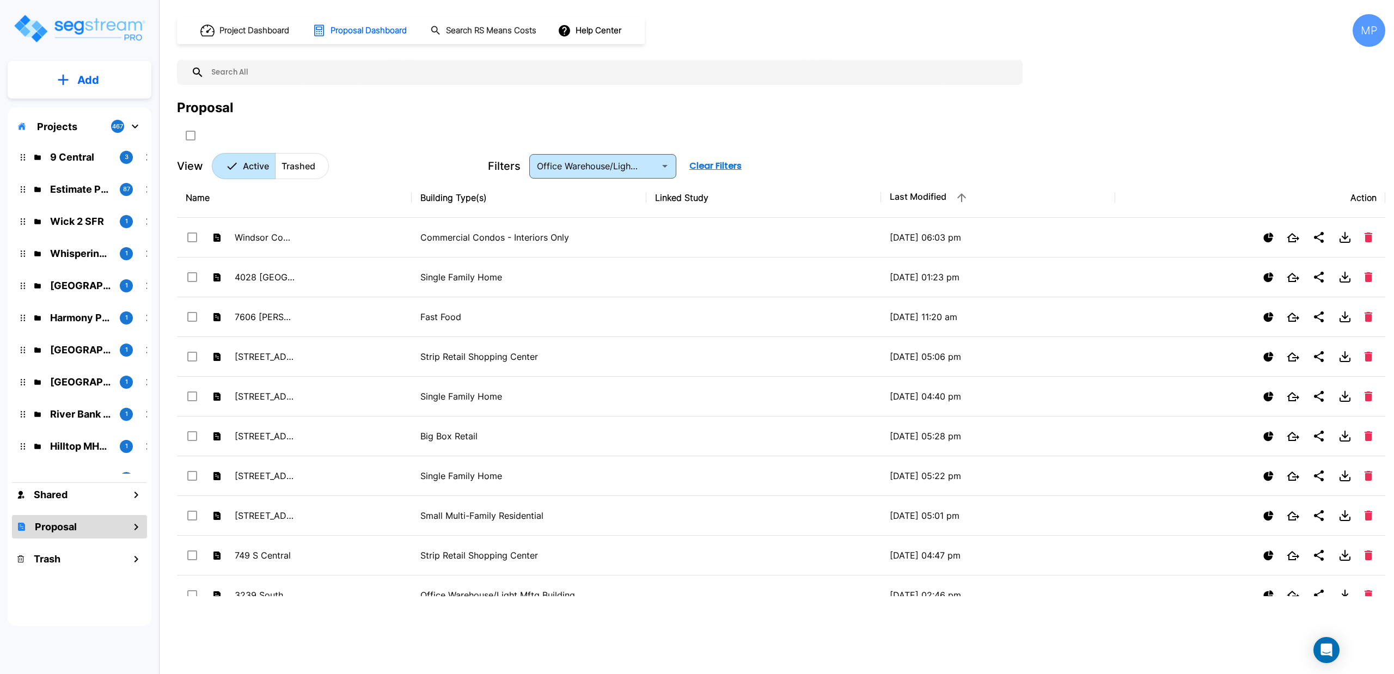
click at [81, 81] on p "Add" at bounding box center [88, 80] width 22 height 16
click at [77, 177] on p "Add Proposal" at bounding box center [86, 172] width 56 height 13
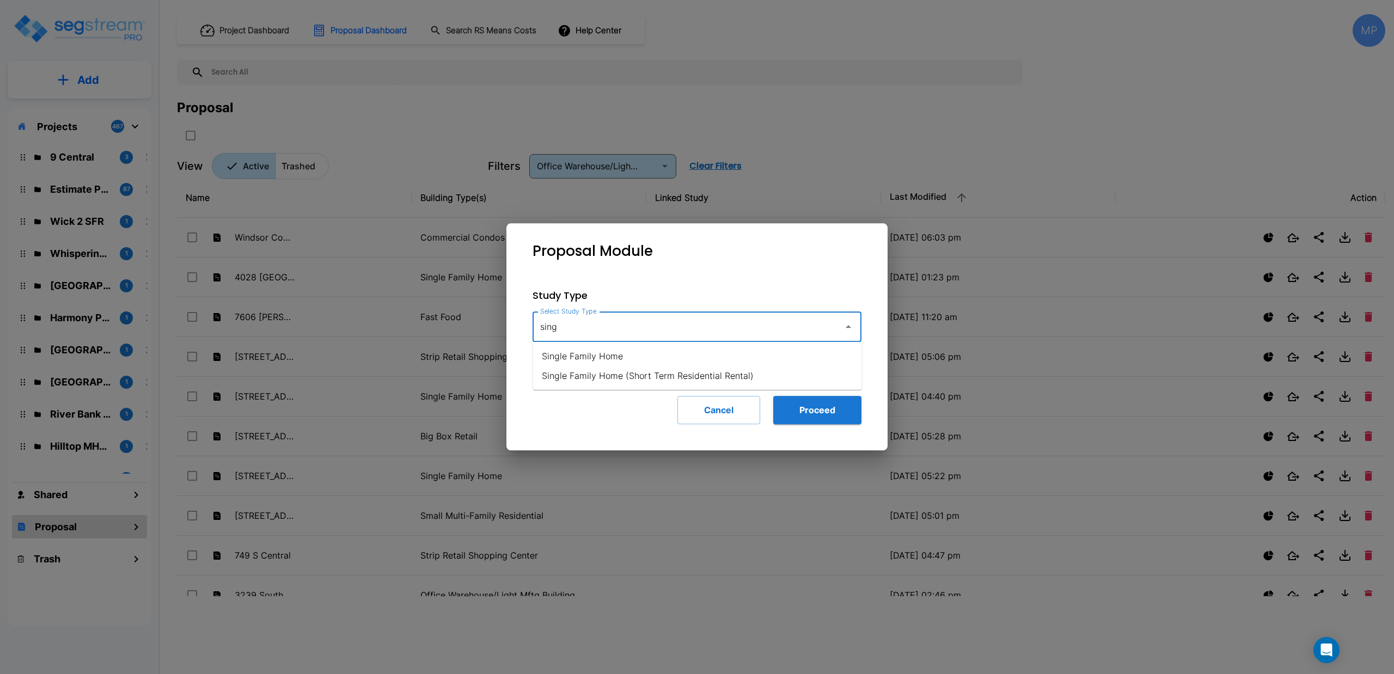
click at [549, 358] on li "Single Family Home" at bounding box center [697, 356] width 329 height 20
type input "Single Family Home"
click at [828, 404] on button "Proceed" at bounding box center [817, 410] width 88 height 28
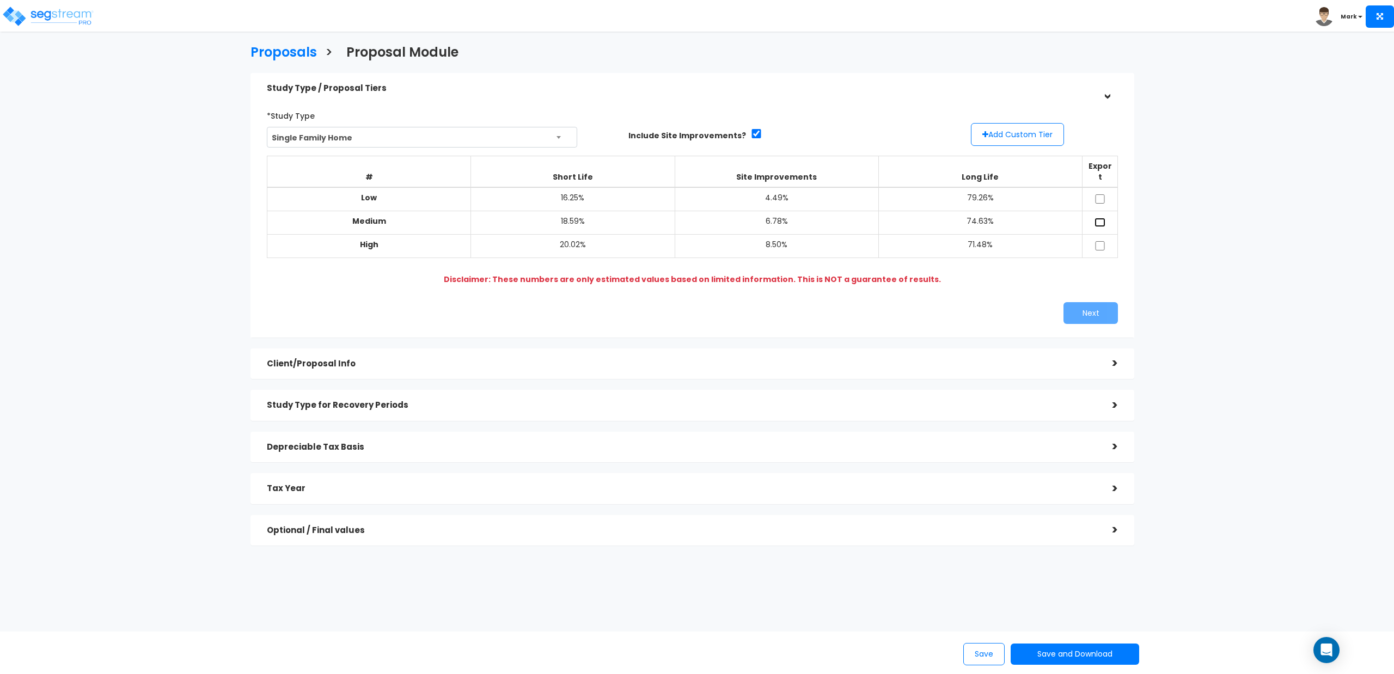
click at [1099, 218] on input "checkbox" at bounding box center [1100, 222] width 11 height 9
checkbox input "true"
click at [1083, 302] on button "Next" at bounding box center [1091, 313] width 54 height 22
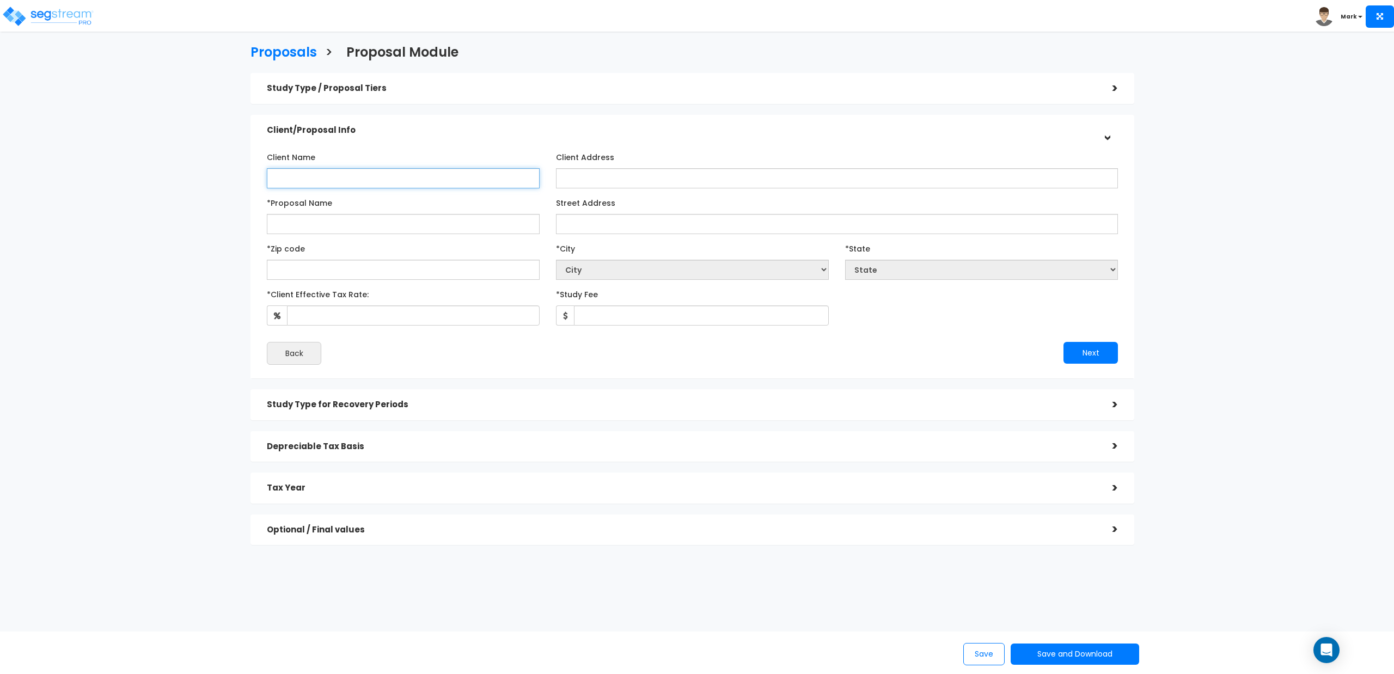
click at [410, 182] on input "Client Name" at bounding box center [403, 178] width 273 height 20
type input "[PERSON_NAME]"
click at [374, 227] on input "*Proposal Name" at bounding box center [403, 224] width 273 height 20
type input "9005 [PERSON_NAME]"
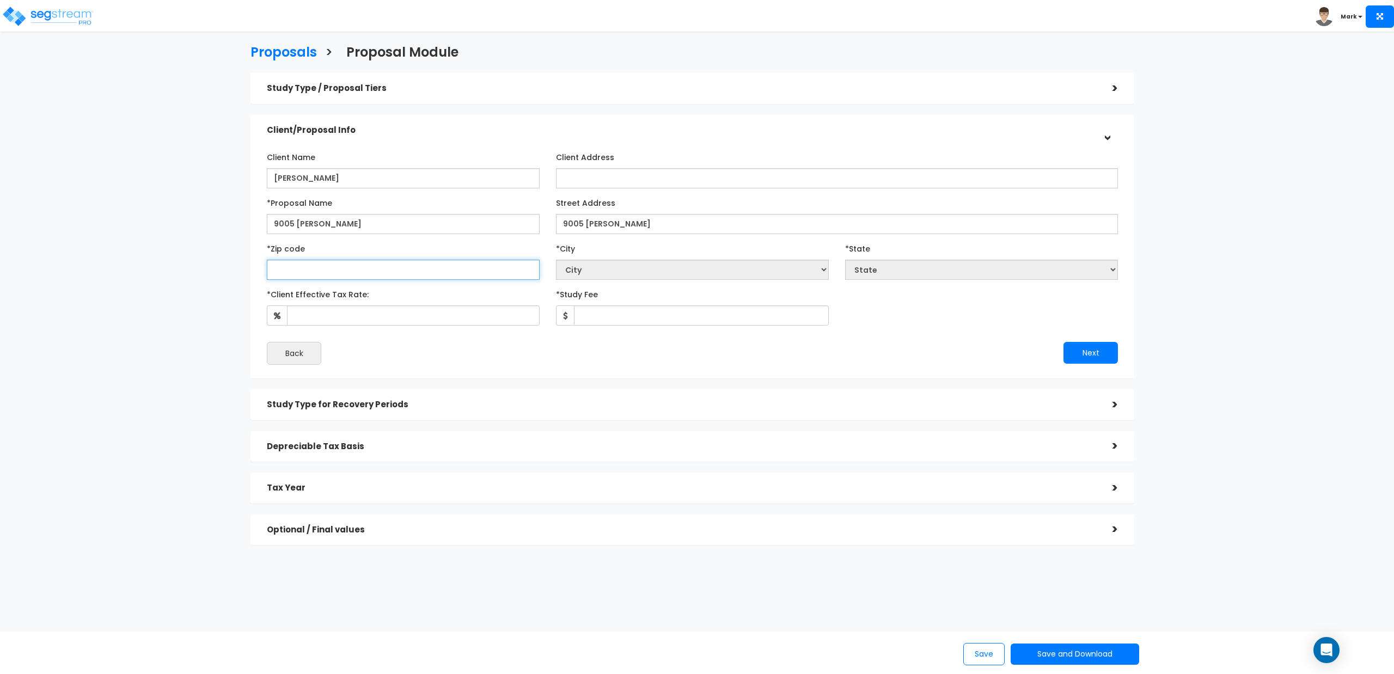
select select "National Average"
type input "4"
select select "KY"
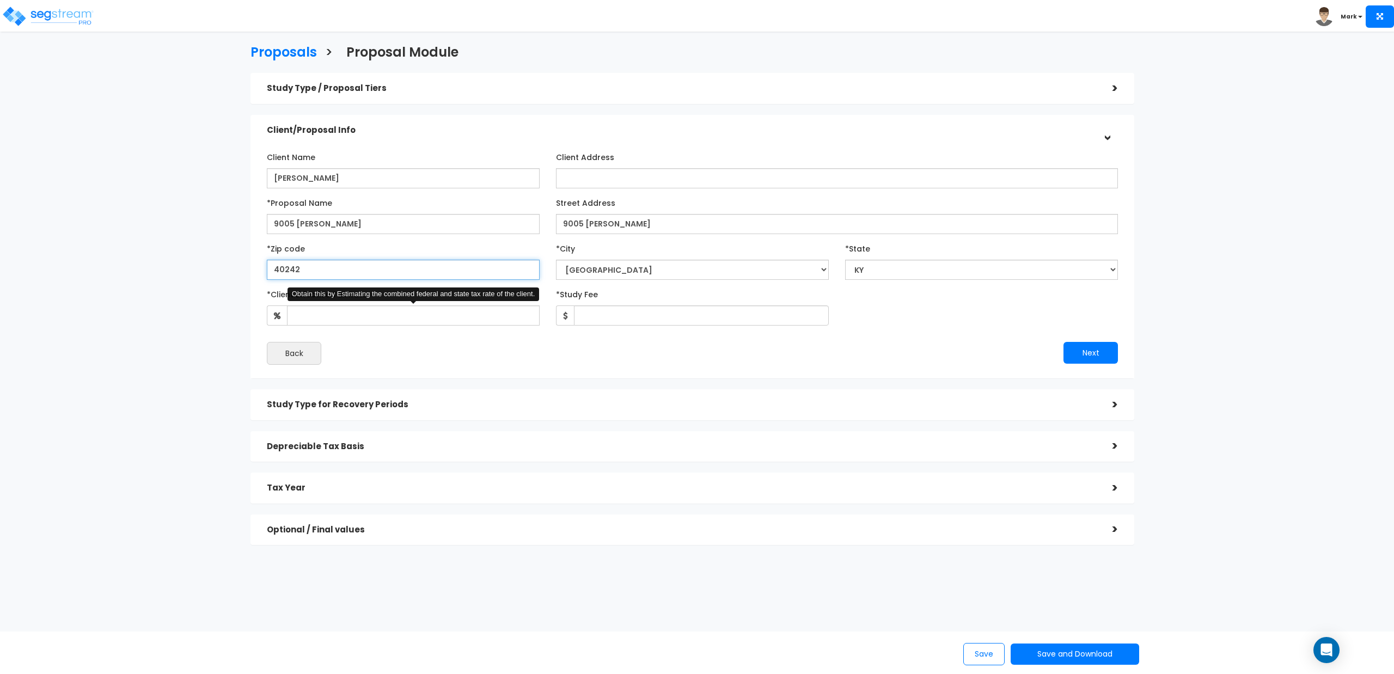
type input "40242"
click at [382, 316] on input "*Client Effective Tax Rate:" at bounding box center [413, 316] width 253 height 20
click at [456, 229] on input "9005 Riley" at bounding box center [403, 224] width 273 height 20
click at [414, 316] on input "*Client Effective Tax Rate:" at bounding box center [413, 316] width 253 height 20
type input "4"
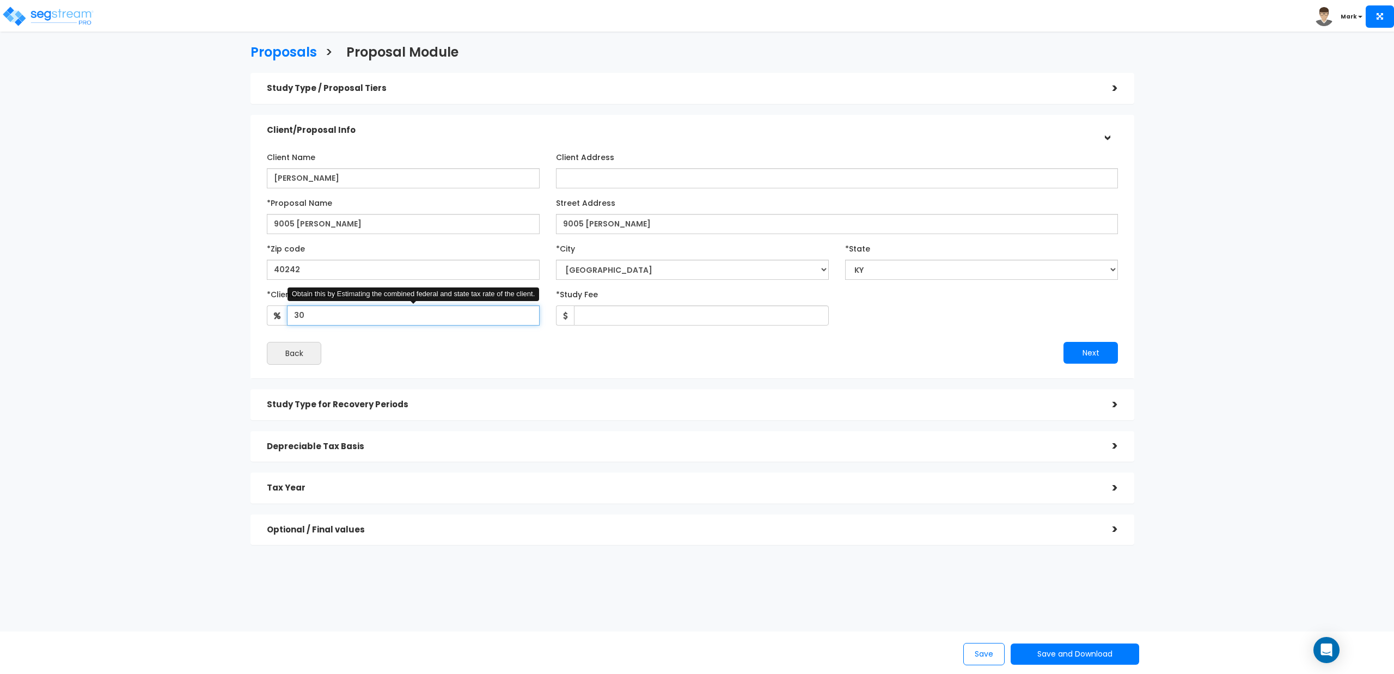
type input "30"
type input "1,875"
click at [1086, 355] on button "Next" at bounding box center [1091, 353] width 54 height 22
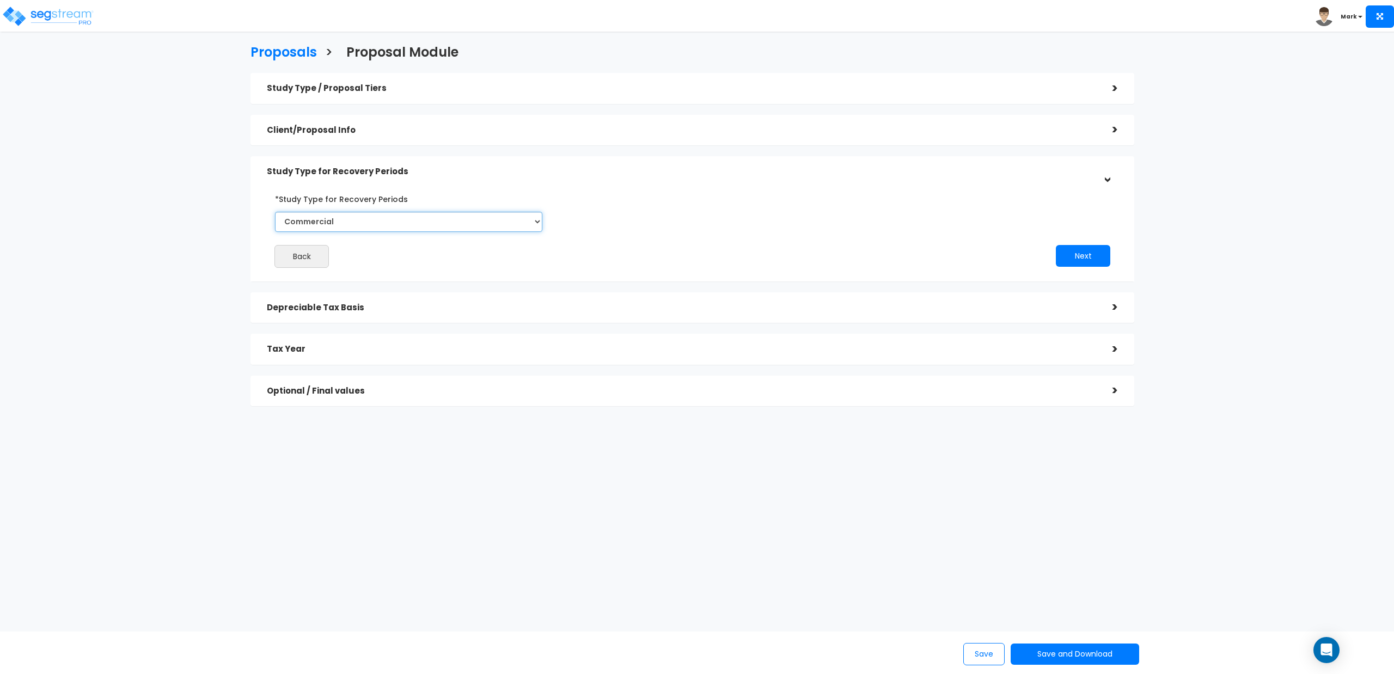
click at [403, 223] on select "Commercial Residential" at bounding box center [408, 222] width 267 height 20
select select "Residential"
click at [275, 212] on select "Commercial Residential" at bounding box center [408, 222] width 267 height 20
click at [1074, 256] on button "Next" at bounding box center [1083, 256] width 54 height 22
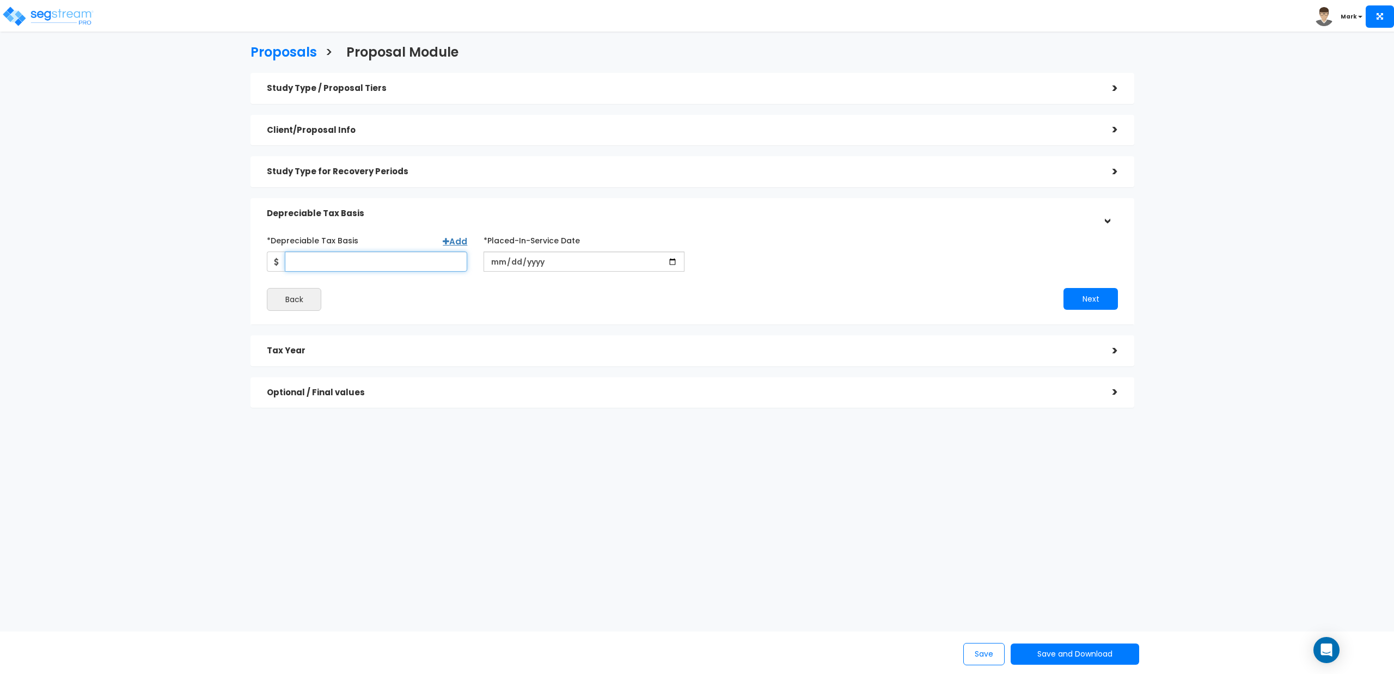
click at [400, 260] on input "*Depreciable Tax Basis" at bounding box center [376, 262] width 182 height 20
type input "210,250"
type input "0020-10-01"
click at [494, 264] on input "date" at bounding box center [584, 262] width 200 height 20
type input "2024-01-01"
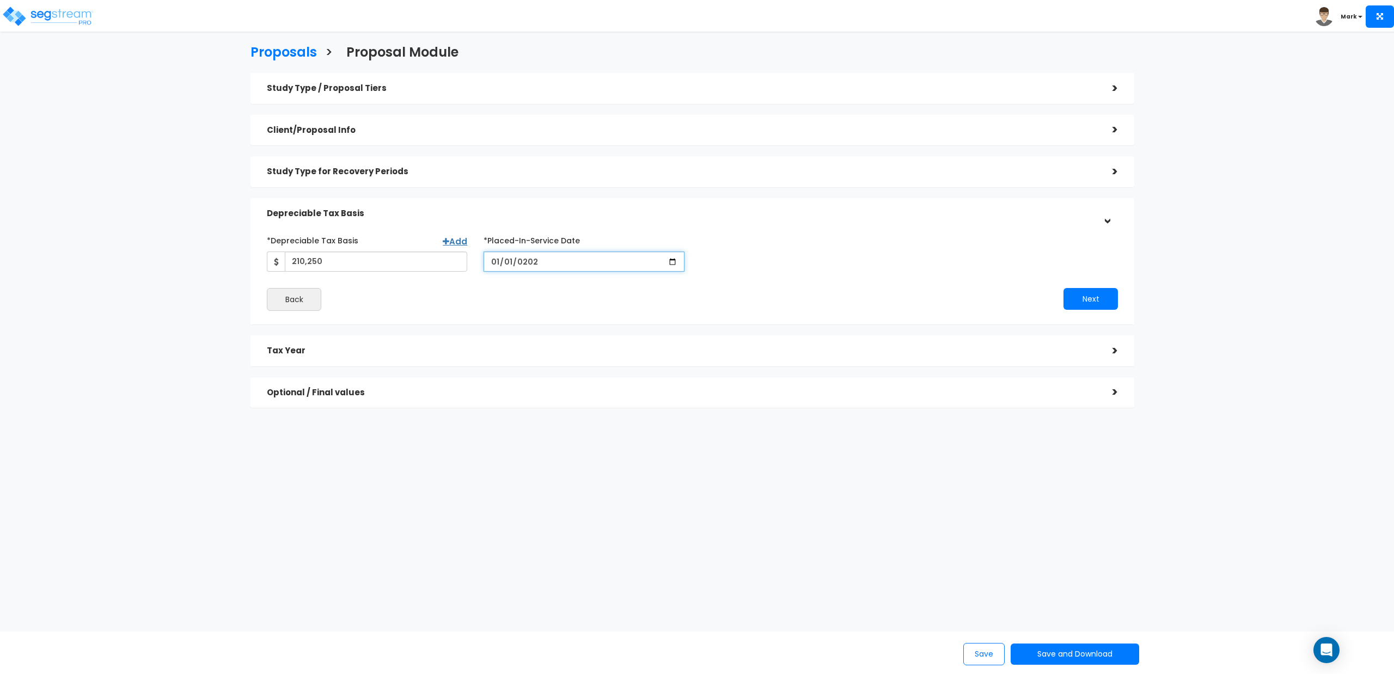
click at [497, 264] on input "2024-01-01" at bounding box center [584, 262] width 200 height 20
type input "2024-02-01"
click at [1090, 293] on button "Next" at bounding box center [1091, 299] width 54 height 22
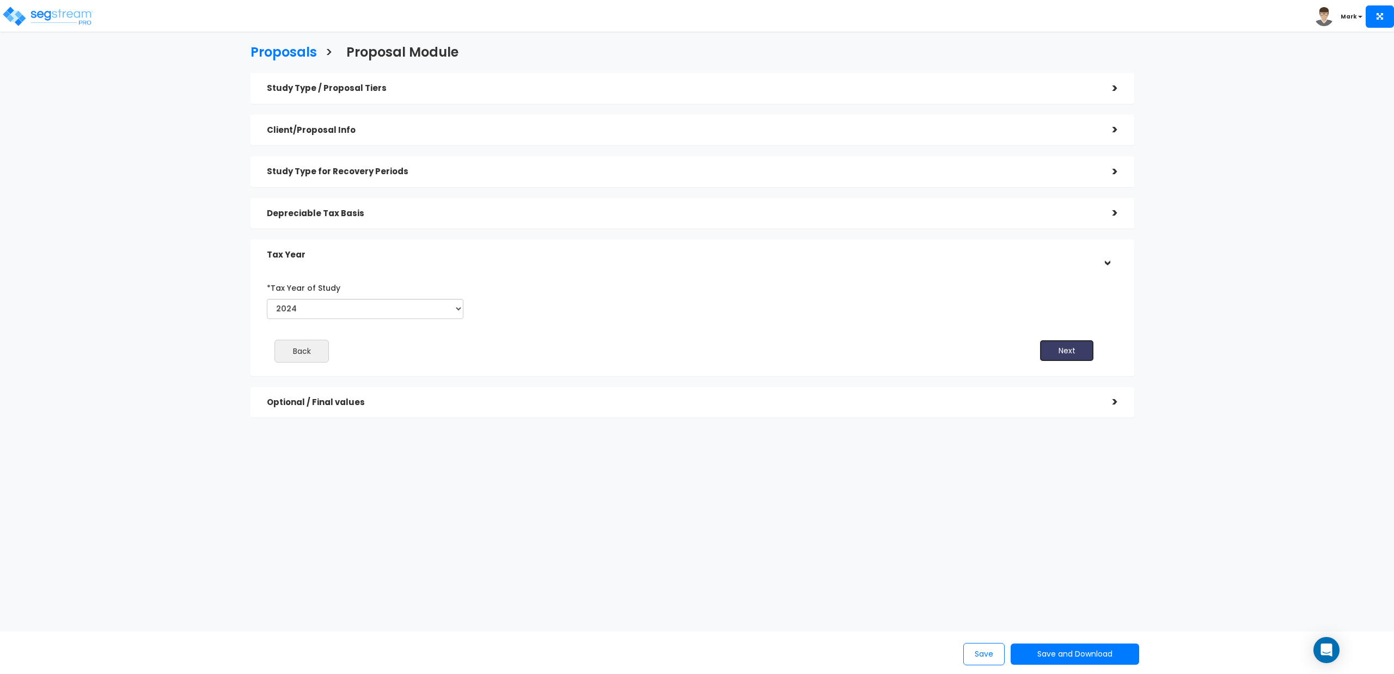
click at [1053, 353] on button "Next" at bounding box center [1067, 351] width 54 height 22
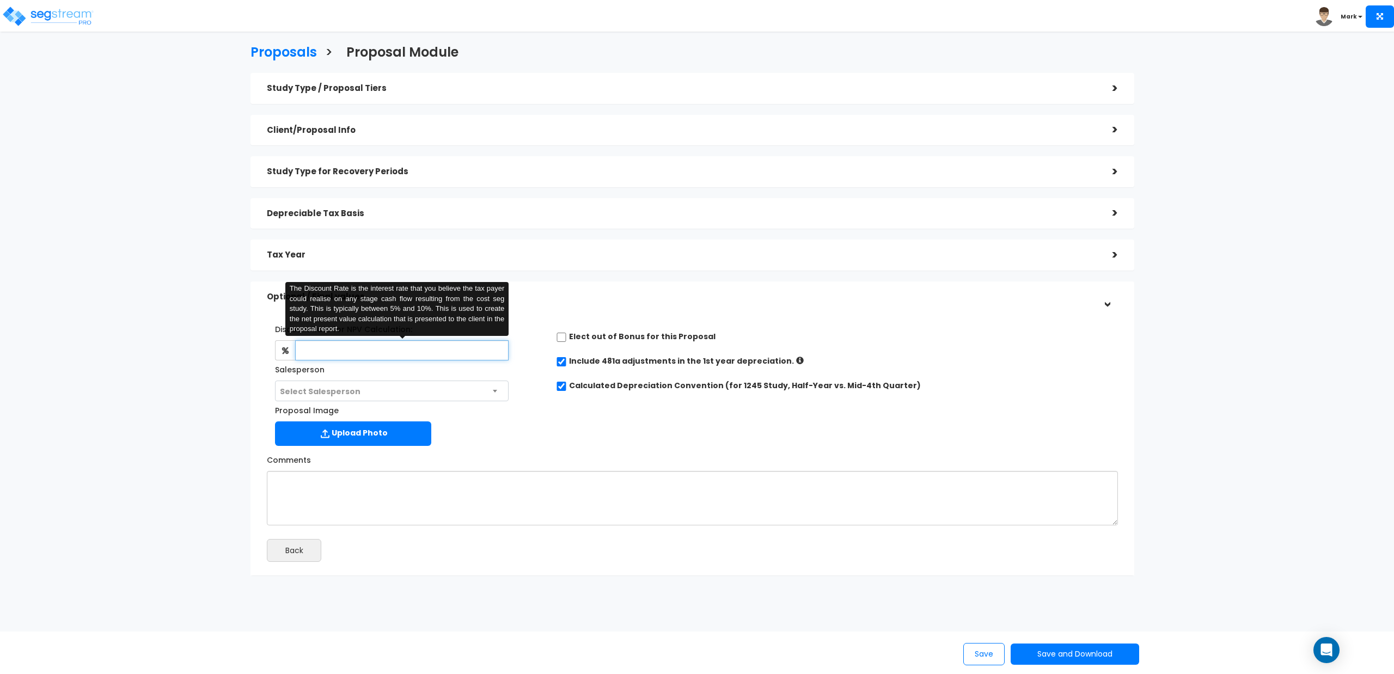
click at [422, 351] on input "text" at bounding box center [401, 350] width 213 height 20
type input "4.5"
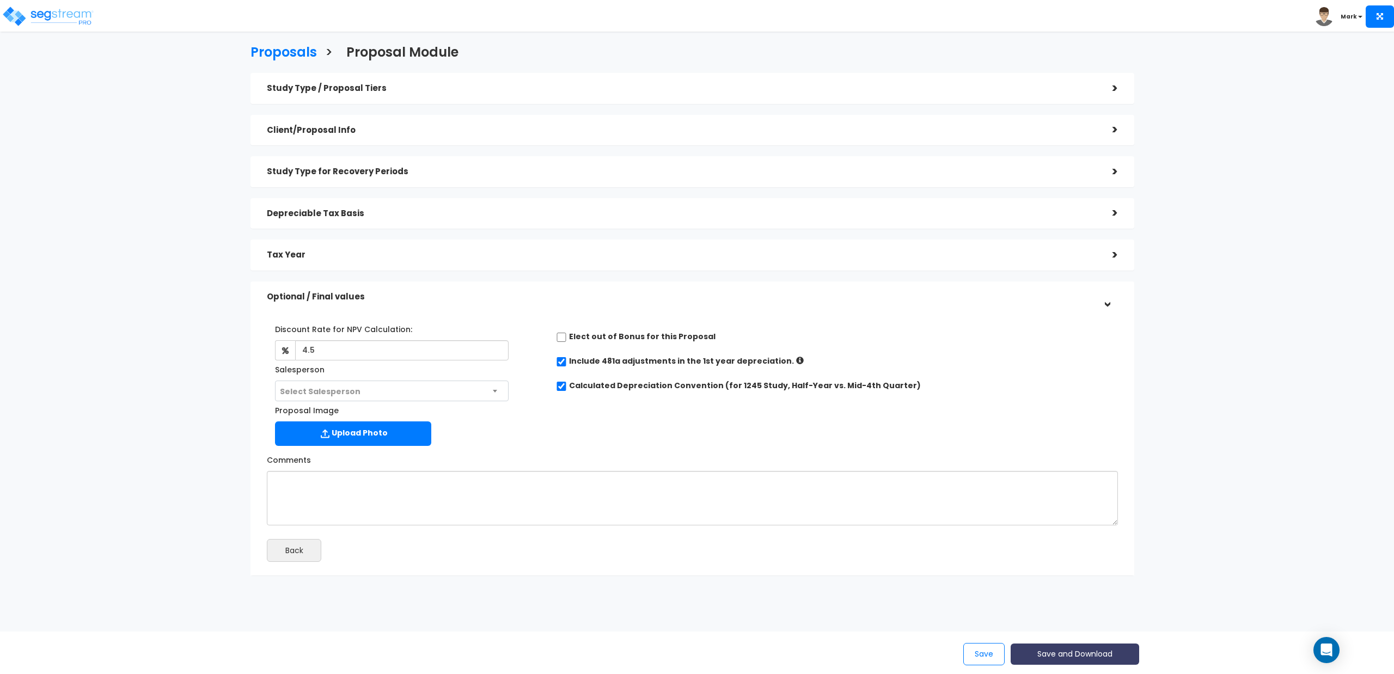
click at [1068, 656] on button "Save and Download" at bounding box center [1075, 654] width 129 height 21
click at [1129, 572] on link "Standard Proposal" at bounding box center [1102, 572] width 170 height 25
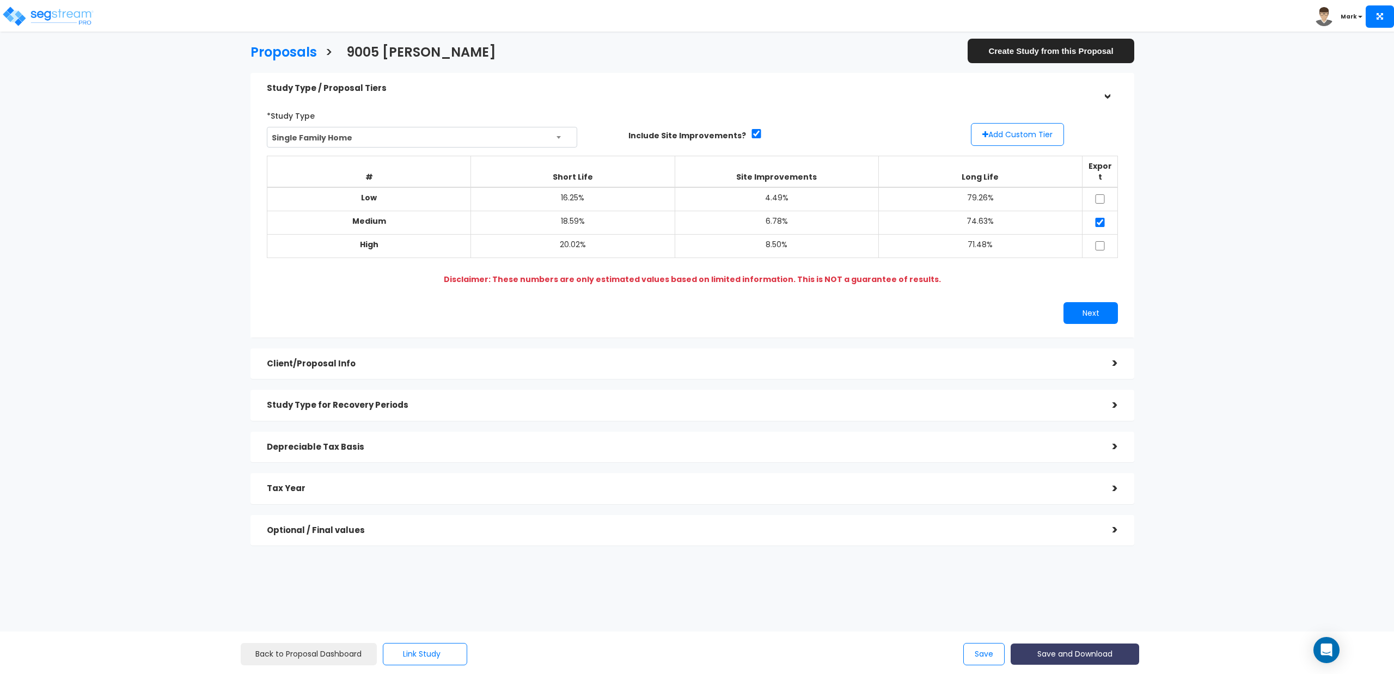
click at [1035, 661] on button "Save and Download" at bounding box center [1075, 654] width 129 height 21
click at [1083, 576] on link "Standard Proposal" at bounding box center [1102, 572] width 170 height 25
click at [1048, 658] on button "Save and Download" at bounding box center [1075, 654] width 129 height 21
click at [981, 655] on button "Save" at bounding box center [983, 654] width 41 height 22
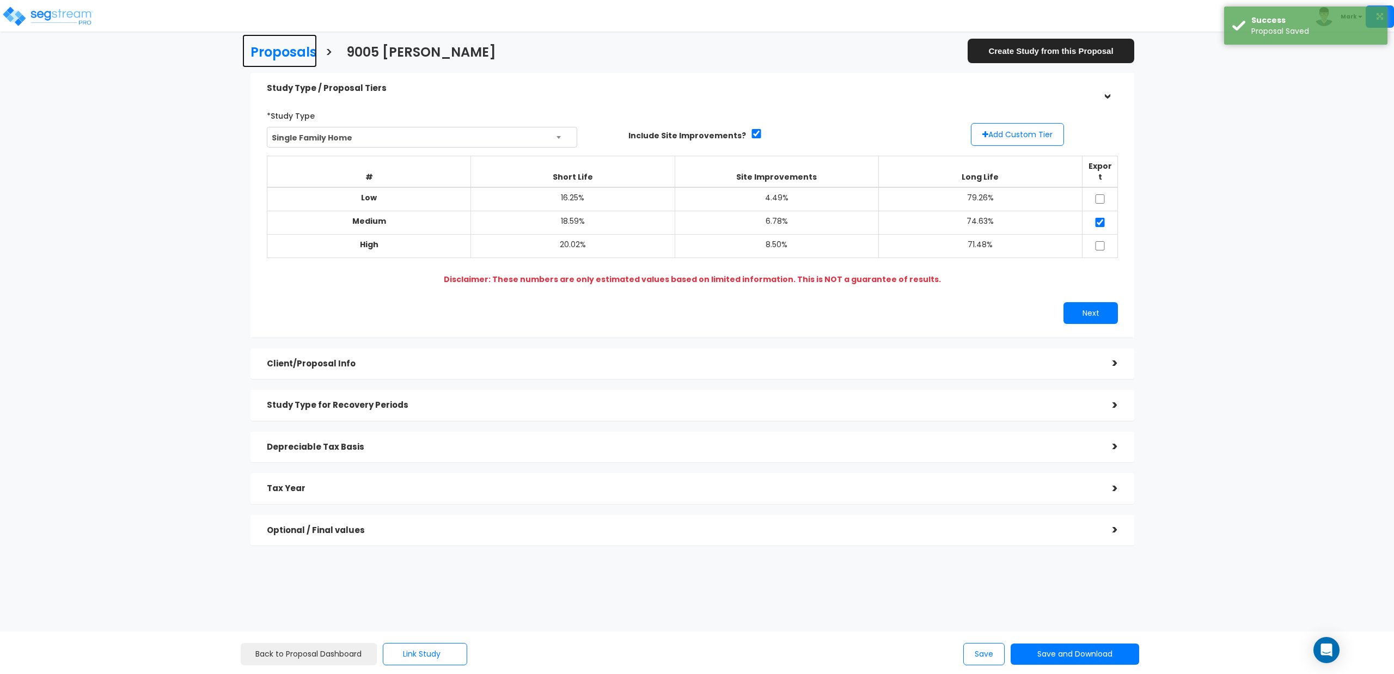
click at [279, 51] on h3 "Proposals" at bounding box center [284, 53] width 66 height 17
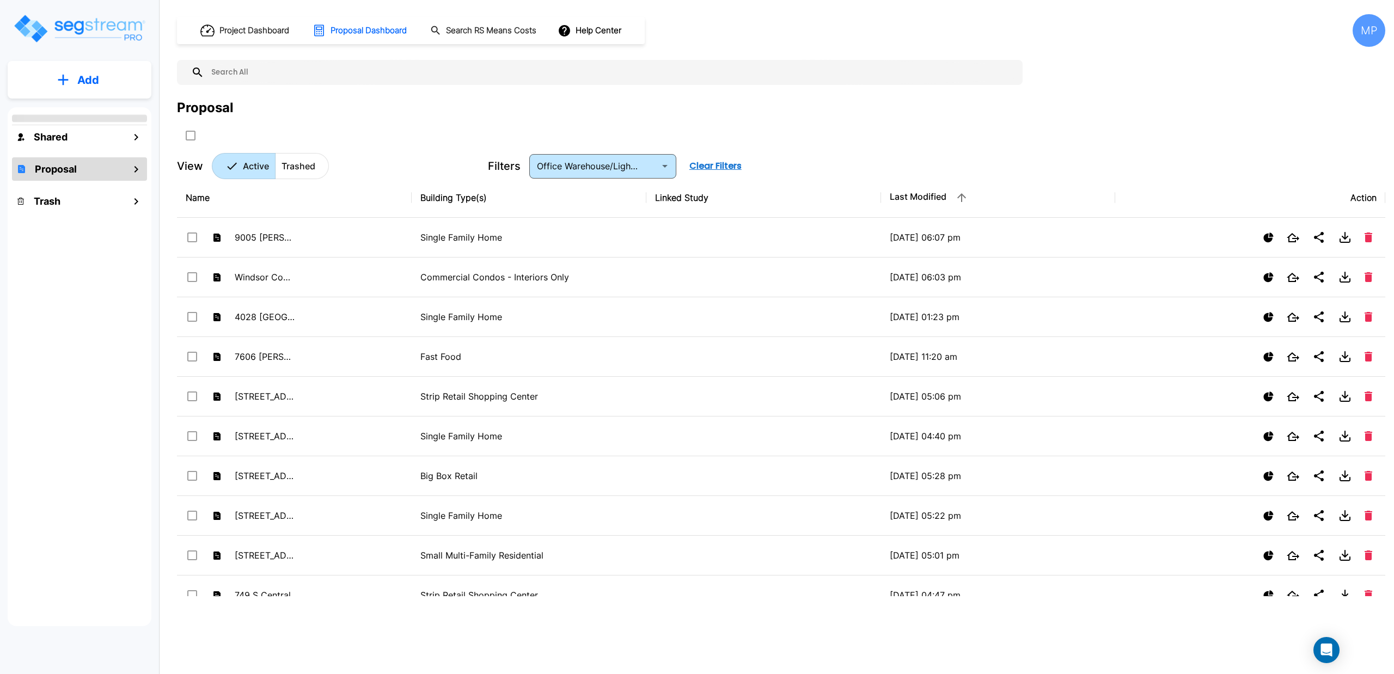
type input "Office Warehouse/Light Mftg Building"
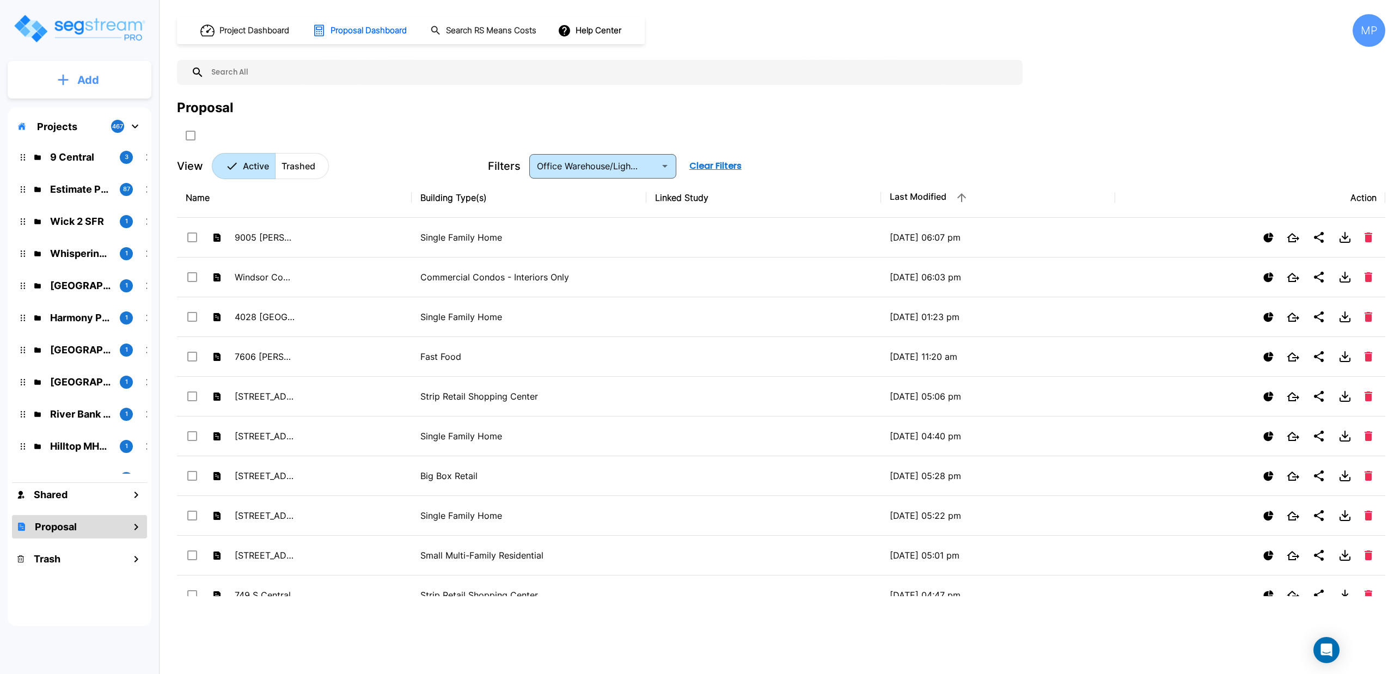
click at [88, 83] on p "Add" at bounding box center [88, 80] width 22 height 16
click at [78, 179] on p "Add Proposal" at bounding box center [86, 172] width 56 height 13
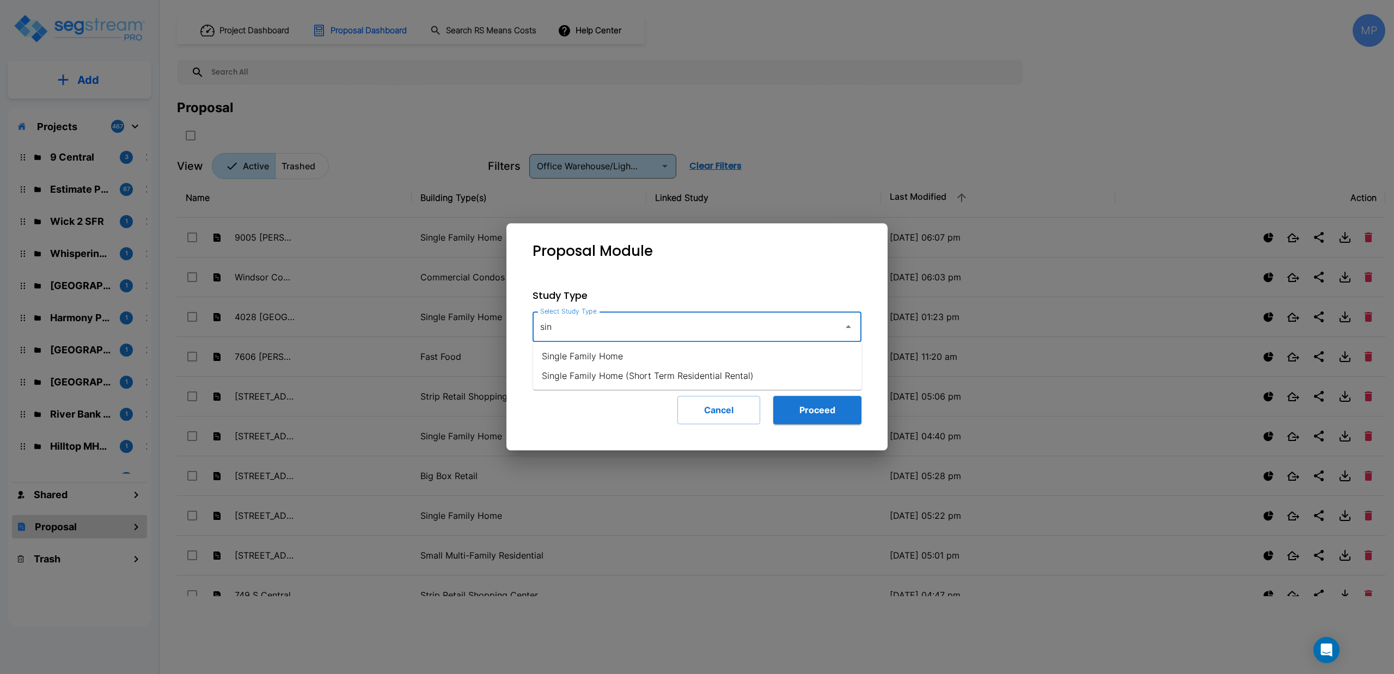
click at [608, 356] on li "Single Family Home" at bounding box center [697, 356] width 329 height 20
type input "Single Family Home"
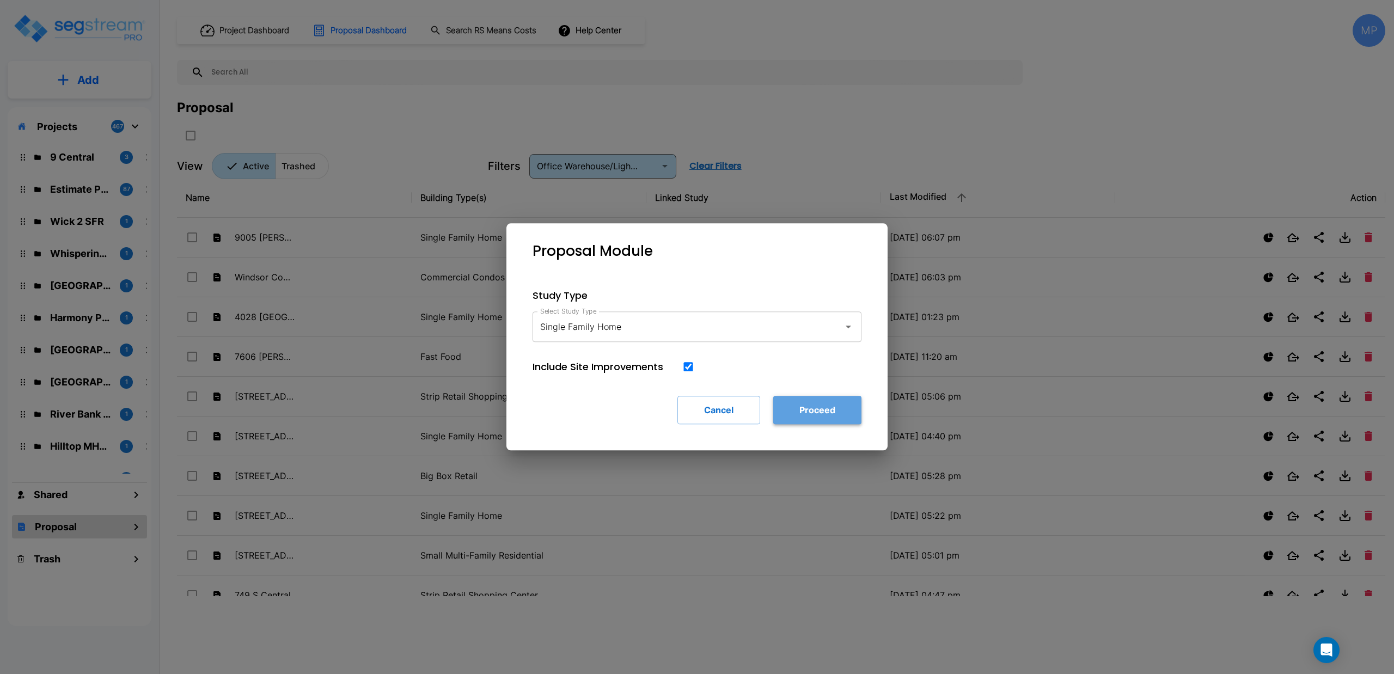
click at [808, 404] on button "Proceed" at bounding box center [817, 410] width 88 height 28
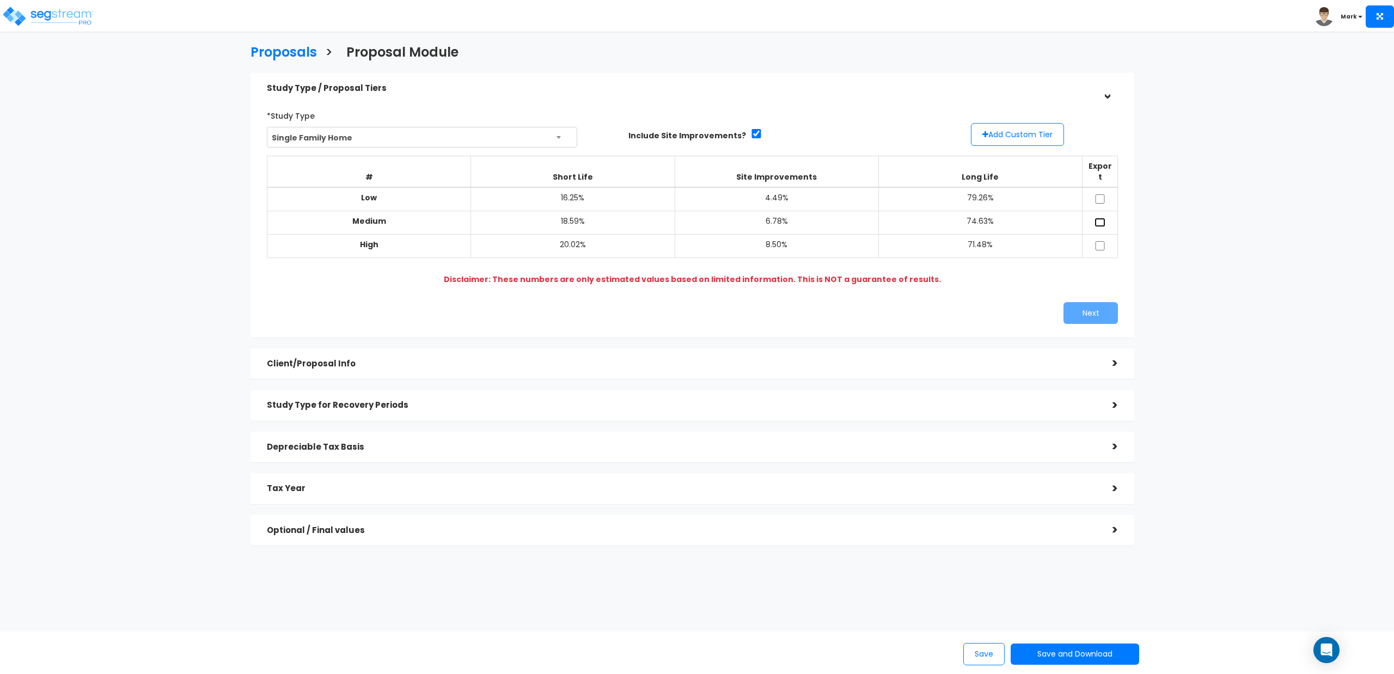
click at [1096, 218] on input "checkbox" at bounding box center [1100, 222] width 11 height 9
checkbox input "true"
click at [1086, 308] on button "Next" at bounding box center [1091, 313] width 54 height 22
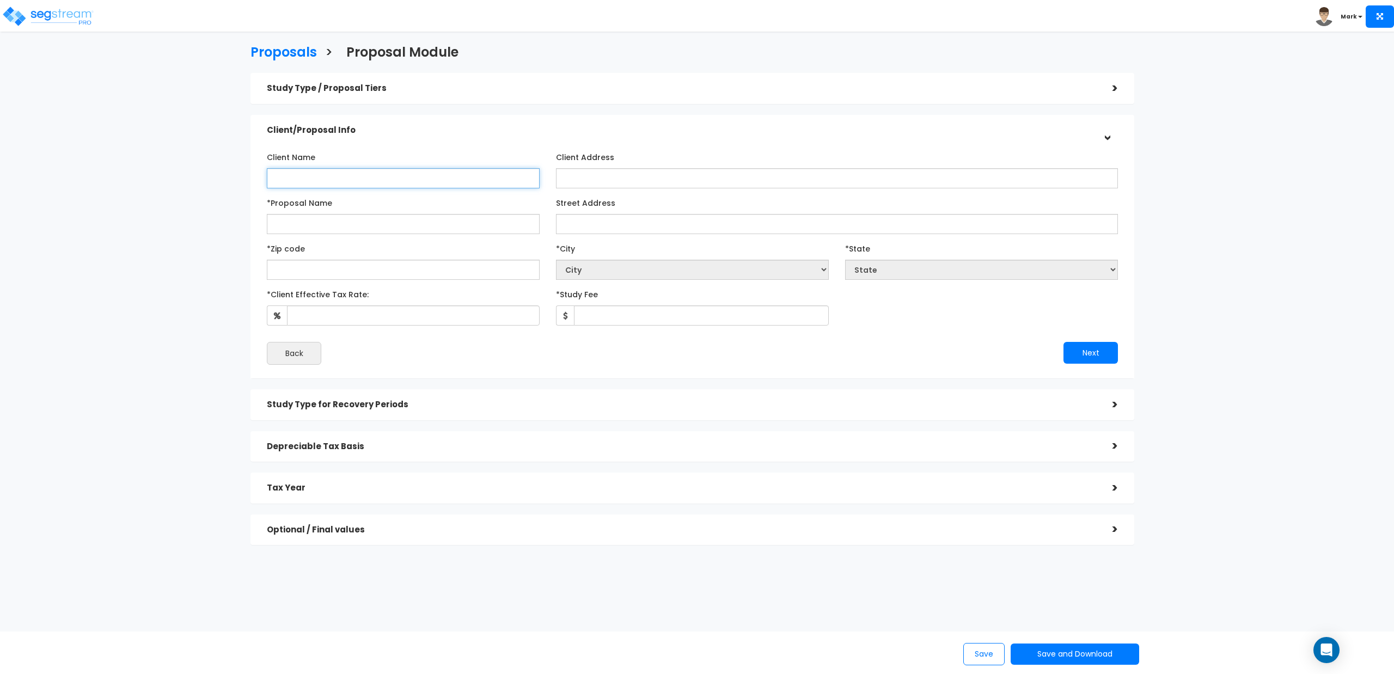
click at [425, 179] on input "Client Name" at bounding box center [403, 178] width 273 height 20
type input "[PERSON_NAME]"
type input "1015 Harmony"
select select "National Average"
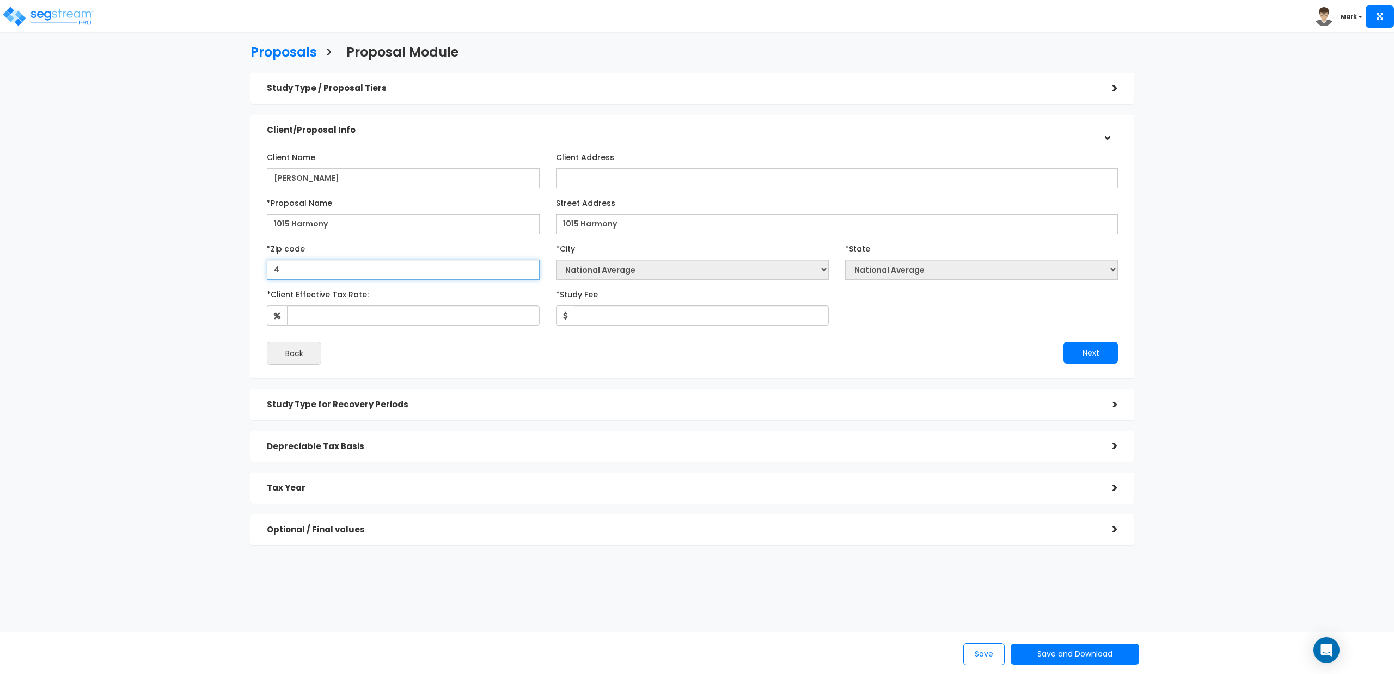
type input "40"
select select "KY"
type input "40026"
select select "Goshen"
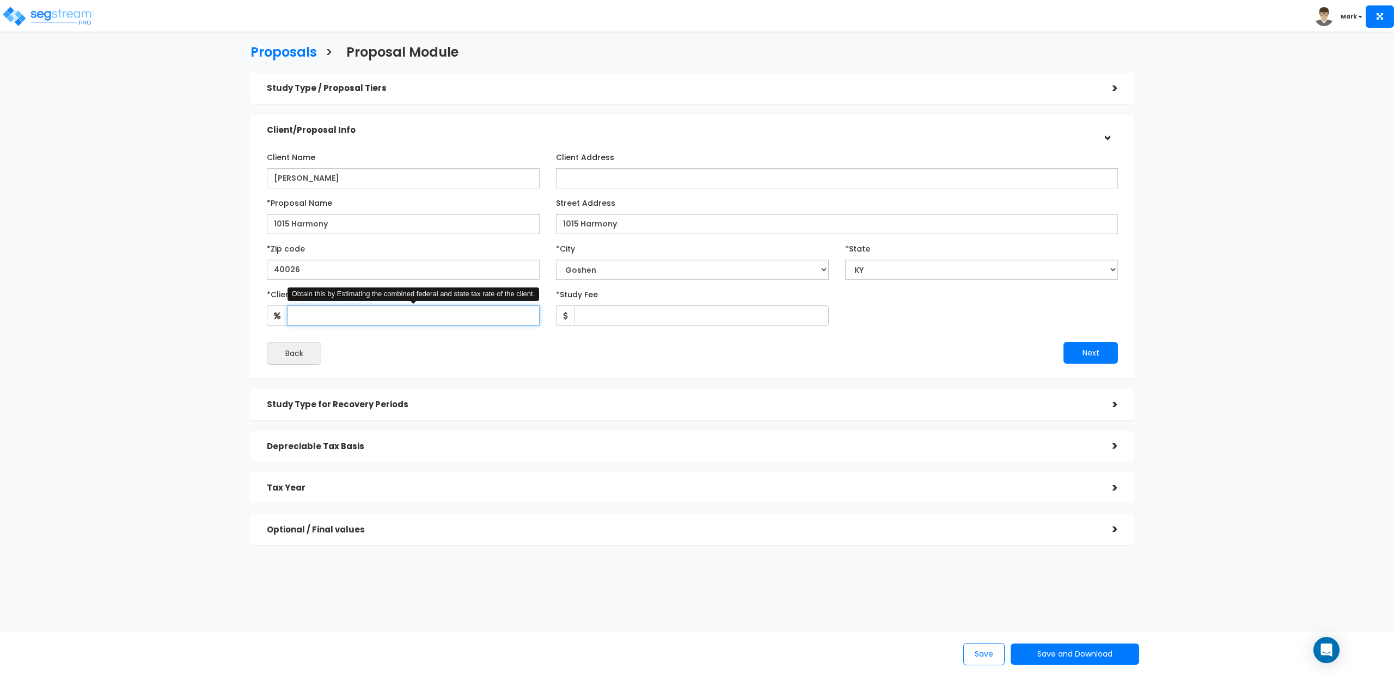
click at [404, 316] on input "*Client Effective Tax Rate:" at bounding box center [413, 316] width 253 height 20
type input "30"
type input "1,875"
click at [1104, 352] on button "Next" at bounding box center [1091, 353] width 54 height 22
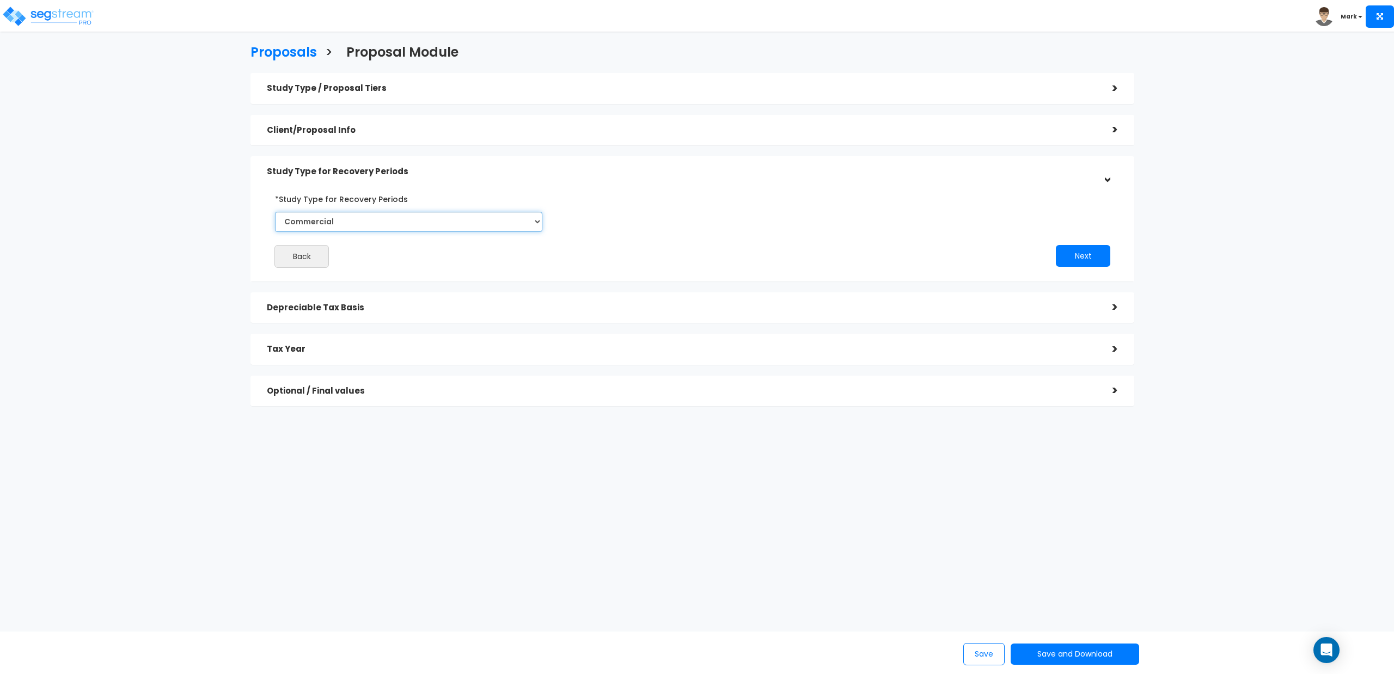
click at [451, 223] on select "Commercial Residential" at bounding box center [408, 222] width 267 height 20
select select "Residential"
click at [275, 212] on select "Commercial Residential" at bounding box center [408, 222] width 267 height 20
click at [1074, 256] on button "Next" at bounding box center [1083, 256] width 54 height 22
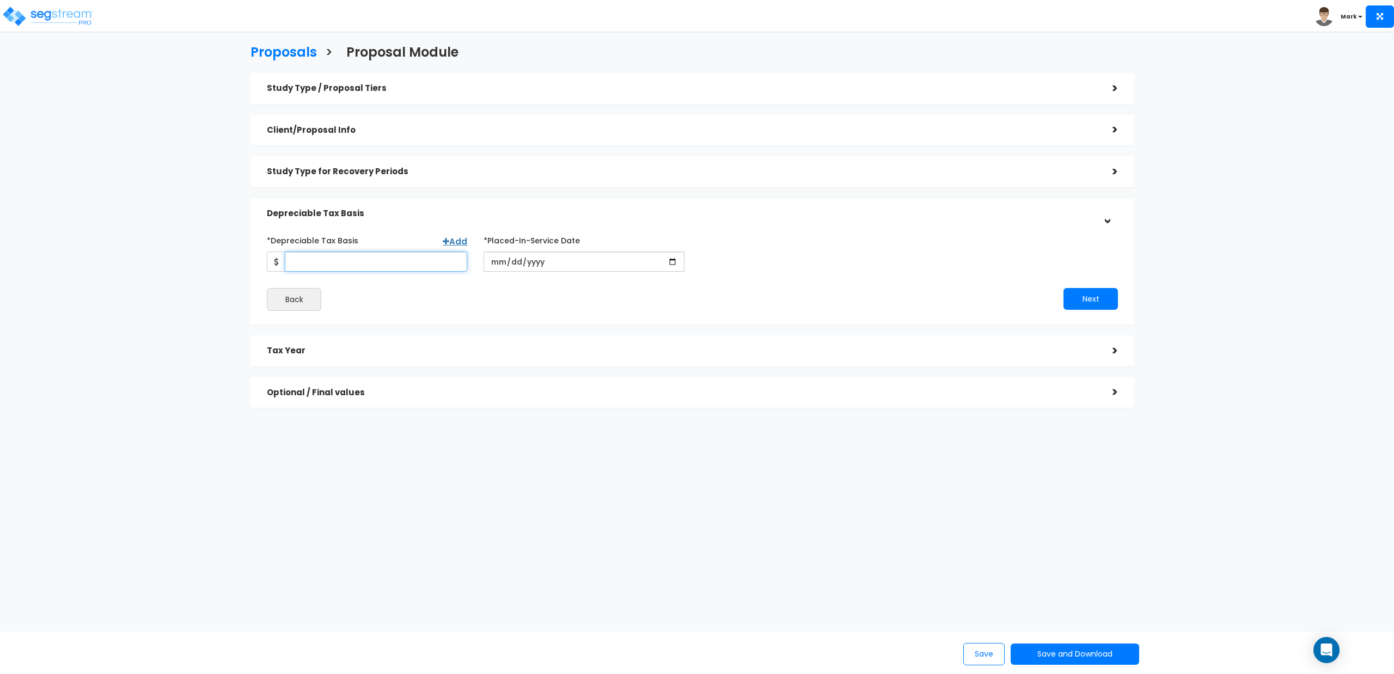
click at [398, 257] on input "*Depreciable Tax Basis" at bounding box center [376, 262] width 182 height 20
type input "260,000"
type input "[DATE]"
click at [765, 261] on input "*Purchase/Contract Date" at bounding box center [801, 262] width 200 height 20
type input "[DATE]"
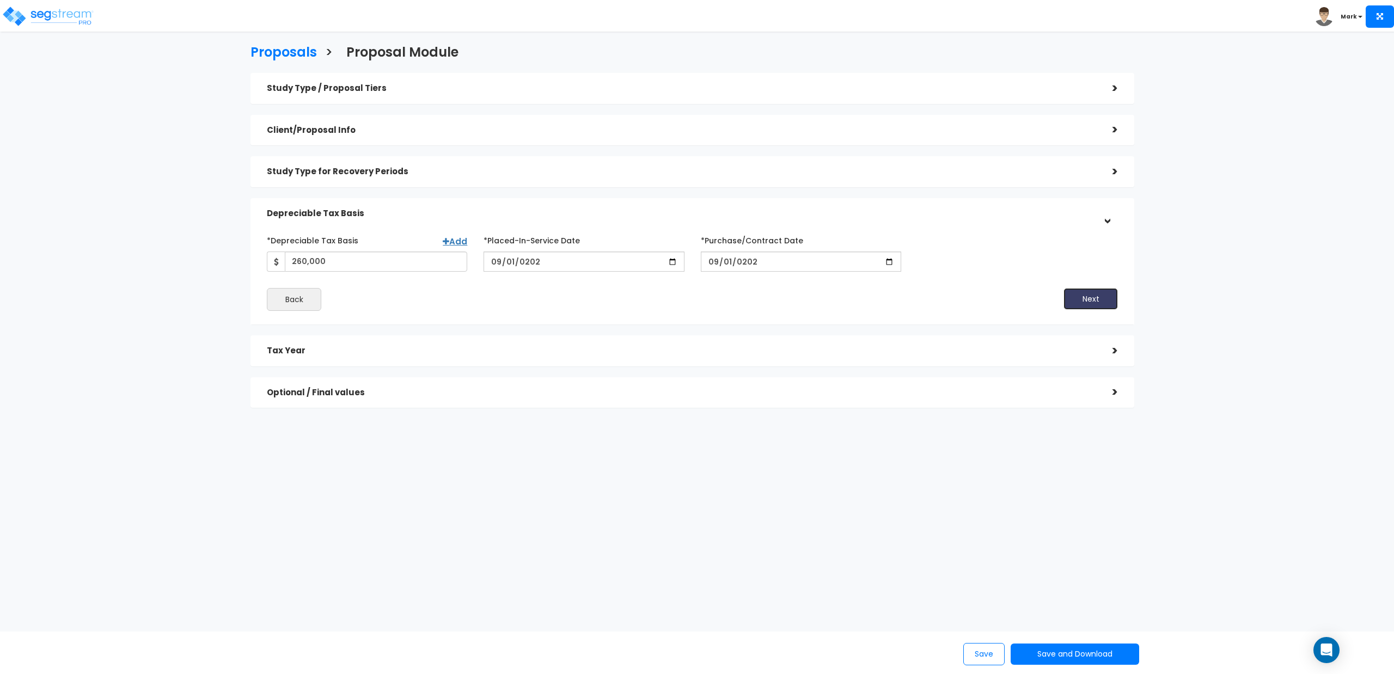
click at [1092, 302] on button "Next" at bounding box center [1091, 299] width 54 height 22
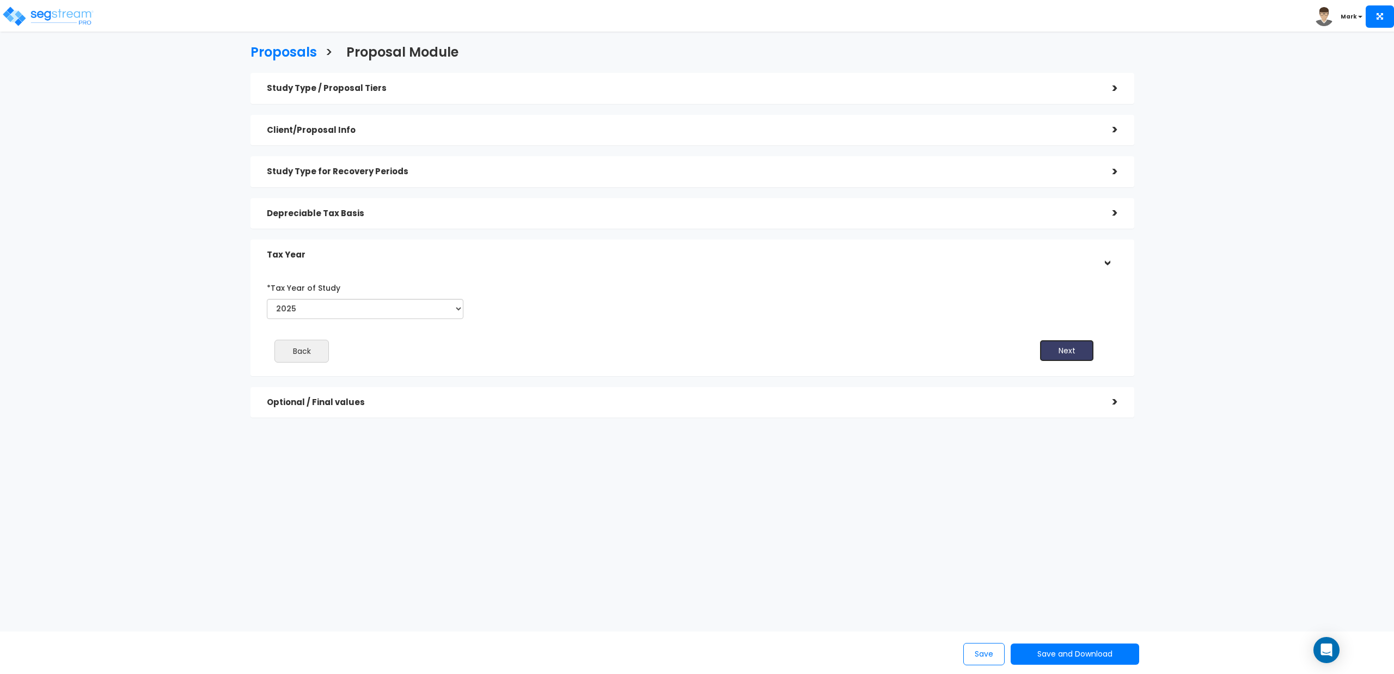
click at [1066, 353] on button "Next" at bounding box center [1067, 351] width 54 height 22
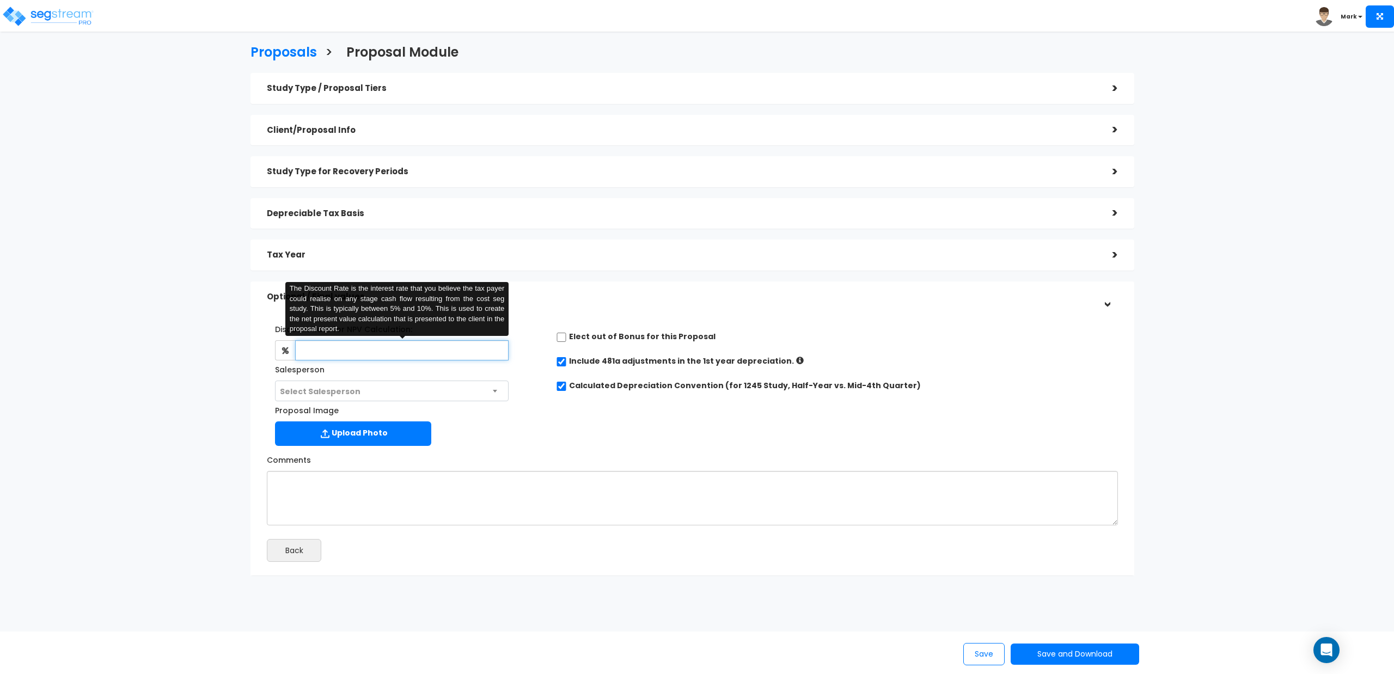
click at [387, 345] on input "text" at bounding box center [401, 350] width 213 height 20
type input "30"
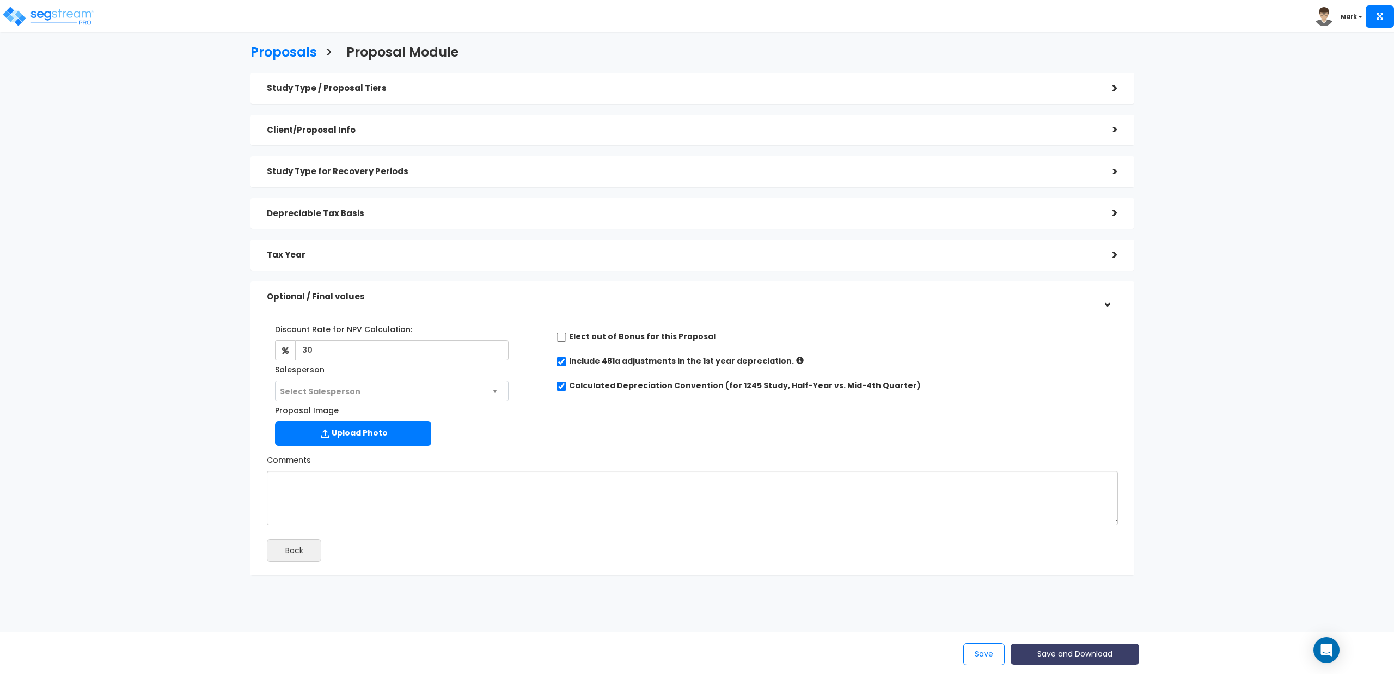
click at [1027, 656] on button "Save and Download" at bounding box center [1075, 654] width 129 height 21
click at [1095, 582] on link "Standard Proposal" at bounding box center [1102, 572] width 170 height 25
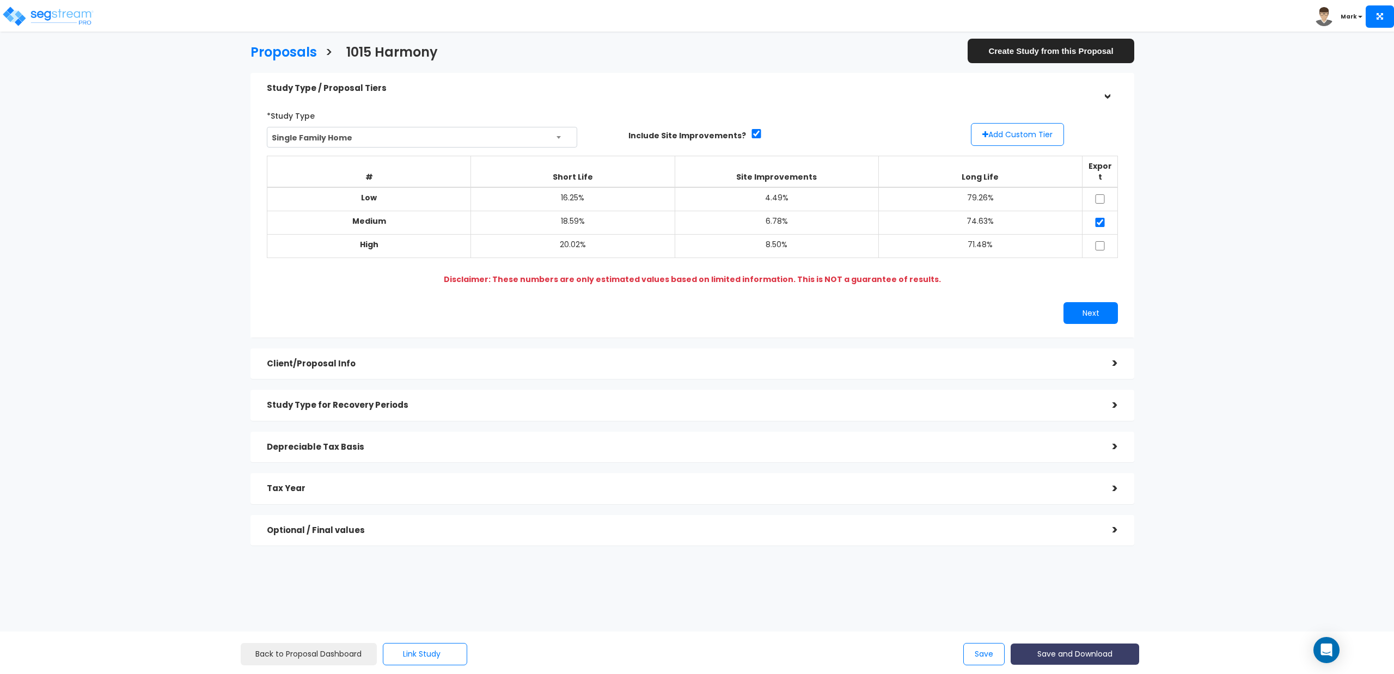
click at [1064, 656] on button "Save and Download" at bounding box center [1075, 654] width 129 height 21
click at [1074, 577] on link "Standard Proposal" at bounding box center [1102, 572] width 170 height 25
